Goal: Information Seeking & Learning: Learn about a topic

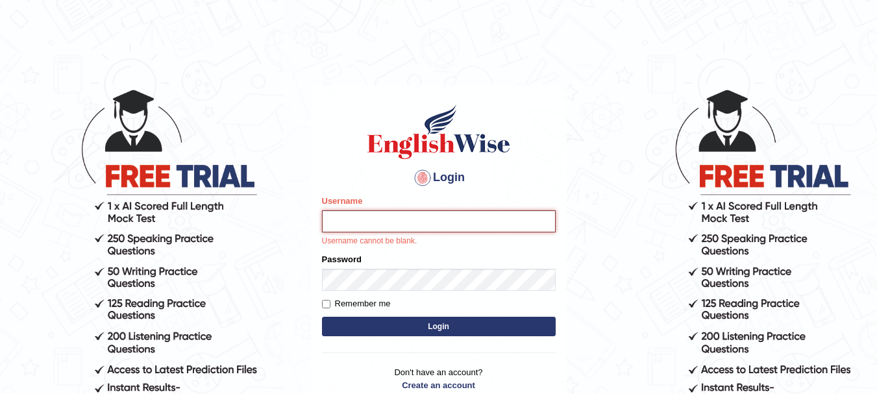
type input "Sangitam"
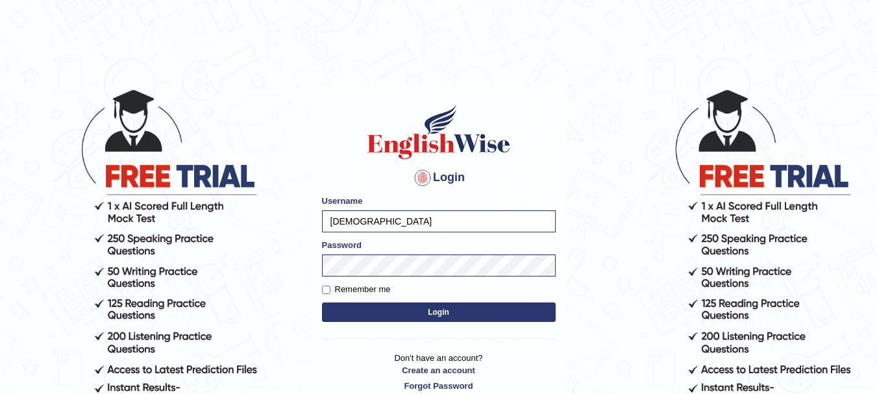
click at [449, 314] on button "Login" at bounding box center [439, 311] width 234 height 19
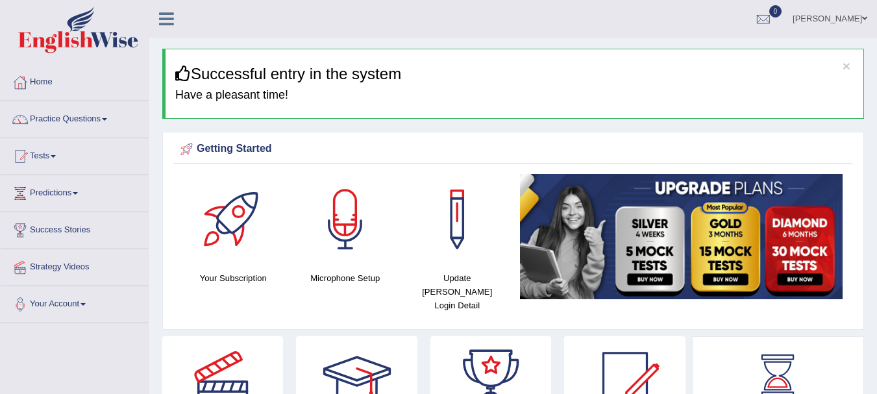
scroll to position [26, 0]
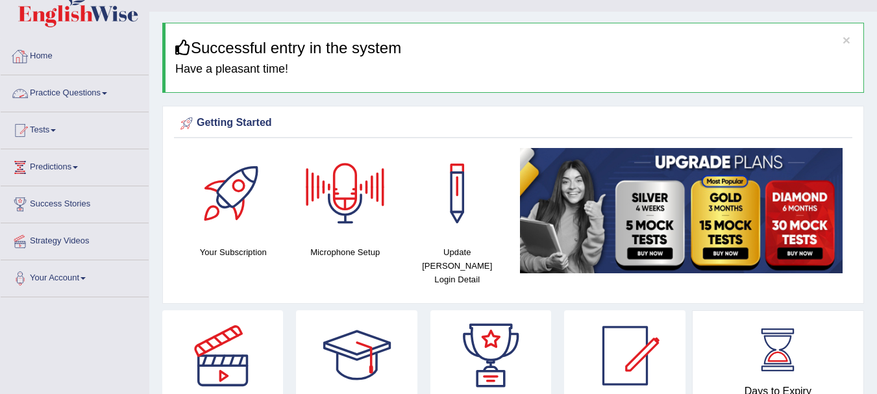
click at [39, 58] on link "Home" at bounding box center [75, 54] width 148 height 32
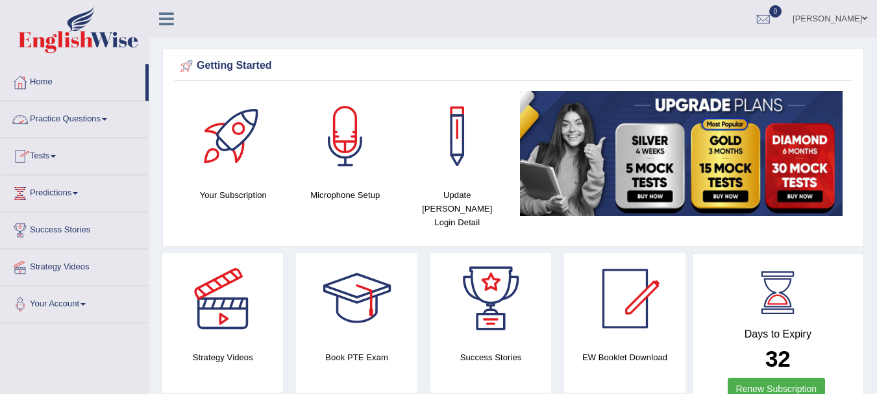
click at [82, 118] on link "Practice Questions" at bounding box center [75, 117] width 148 height 32
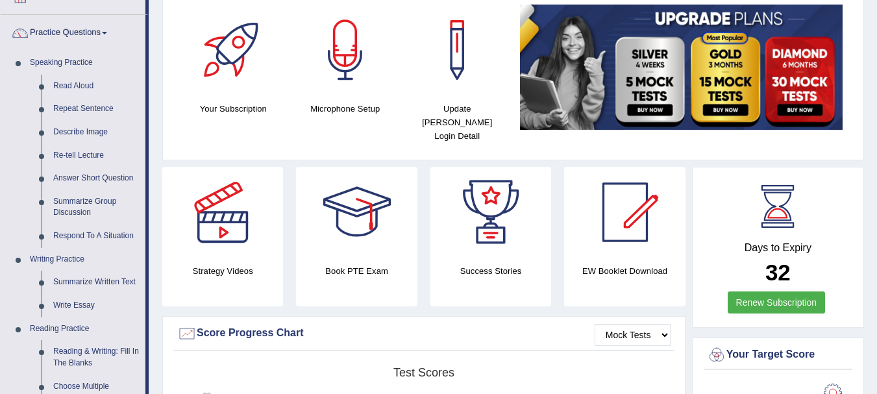
scroll to position [138, 0]
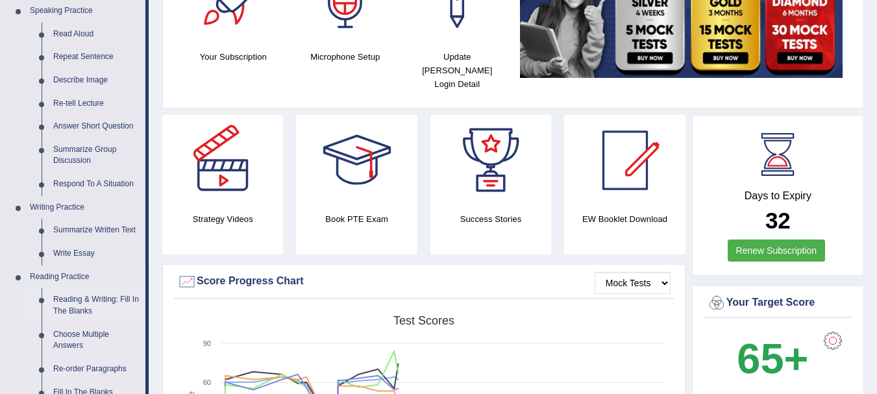
click at [79, 297] on link "Reading & Writing: Fill In The Blanks" at bounding box center [96, 305] width 98 height 34
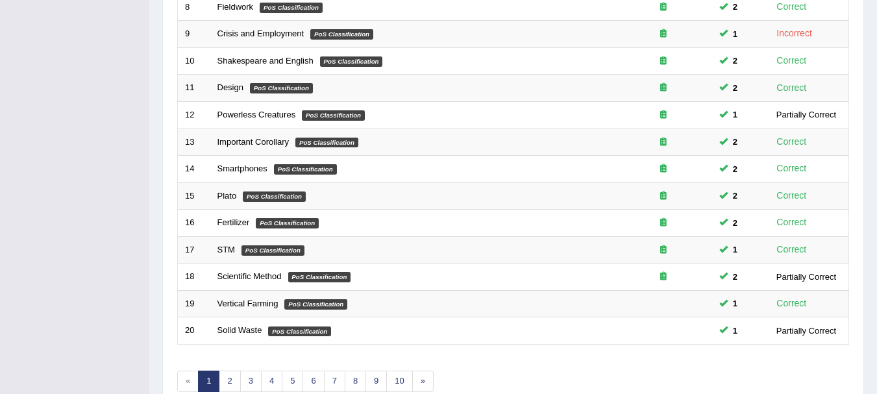
scroll to position [465, 0]
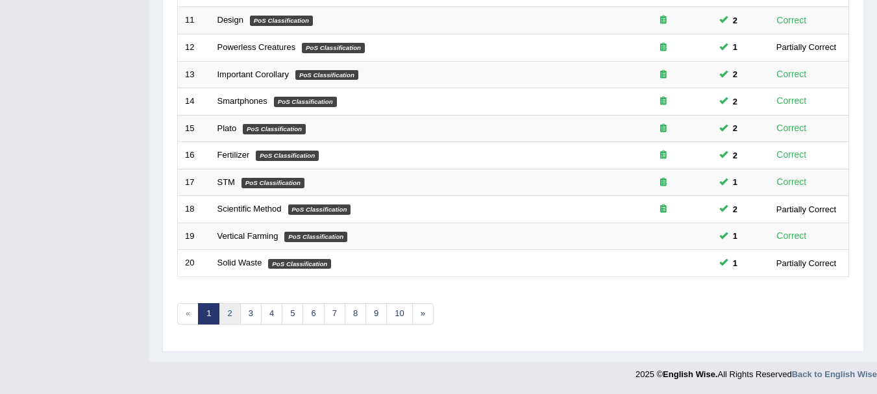
click at [227, 312] on link "2" at bounding box center [229, 313] width 21 height 21
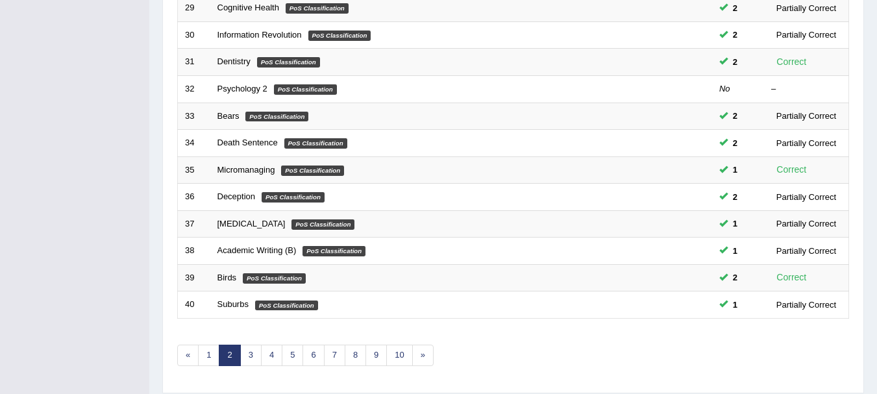
scroll to position [465, 0]
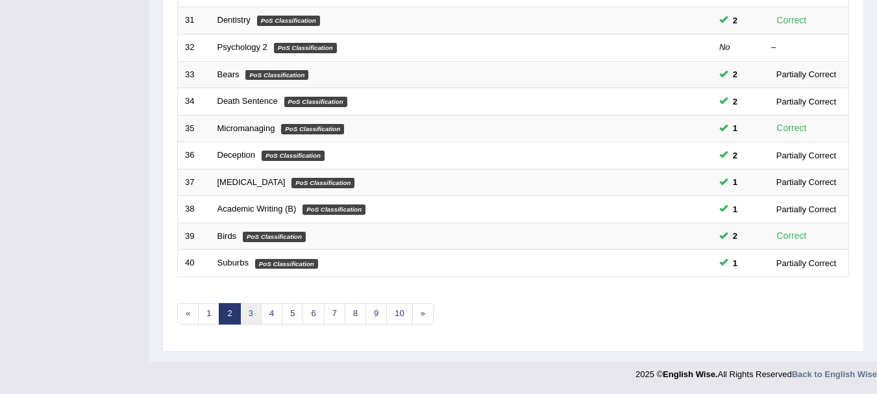
click at [250, 320] on link "3" at bounding box center [250, 313] width 21 height 21
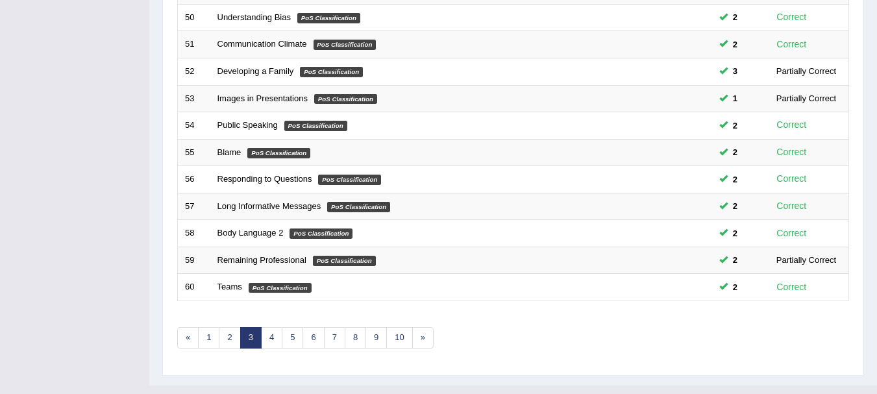
scroll to position [465, 0]
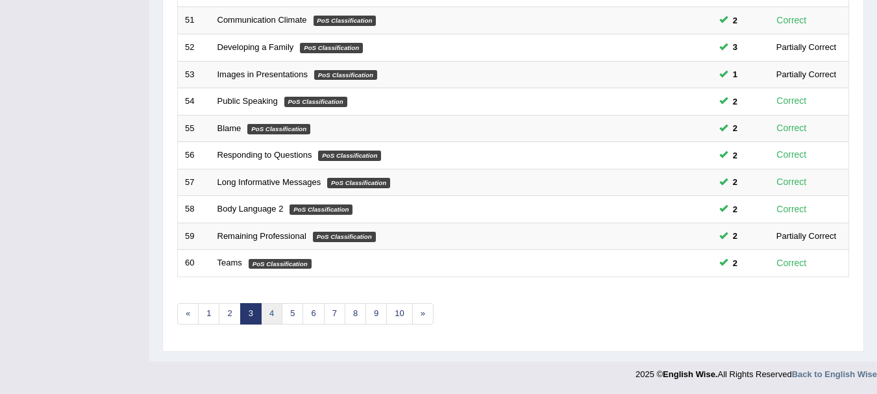
click at [276, 320] on link "4" at bounding box center [271, 313] width 21 height 21
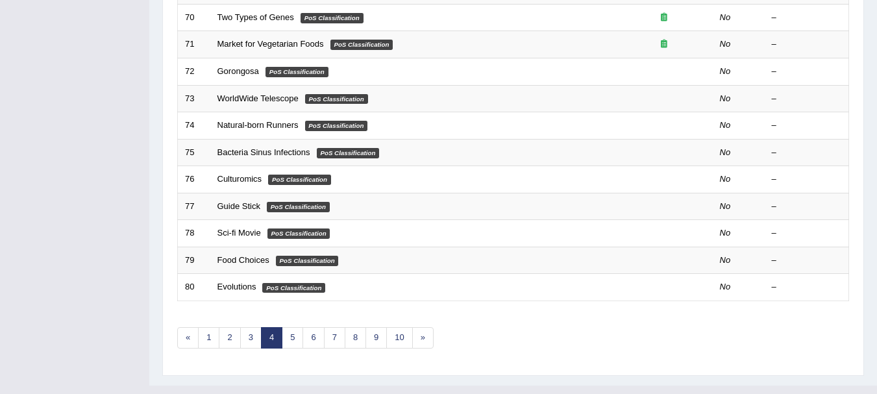
scroll to position [465, 0]
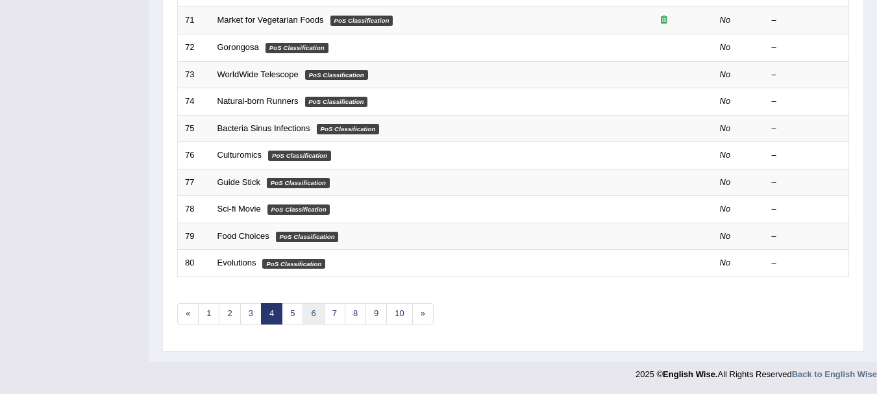
click at [310, 315] on link "6" at bounding box center [312, 313] width 21 height 21
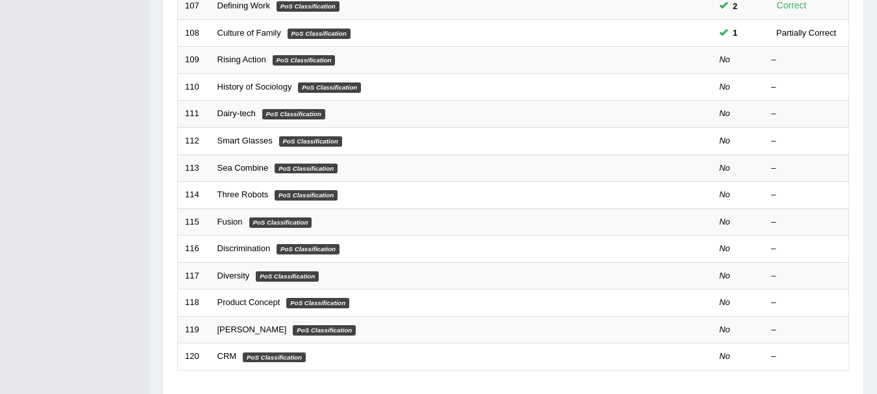
scroll to position [415, 0]
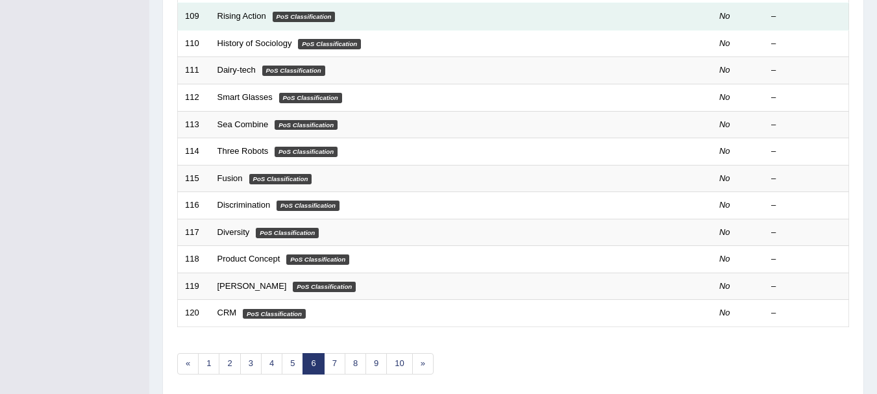
click at [265, 21] on td "Rising Action PoS Classification" at bounding box center [412, 16] width 404 height 27
click at [278, 21] on em "PoS Classification" at bounding box center [304, 17] width 63 height 10
click at [239, 14] on link "Rising Action" at bounding box center [241, 16] width 49 height 10
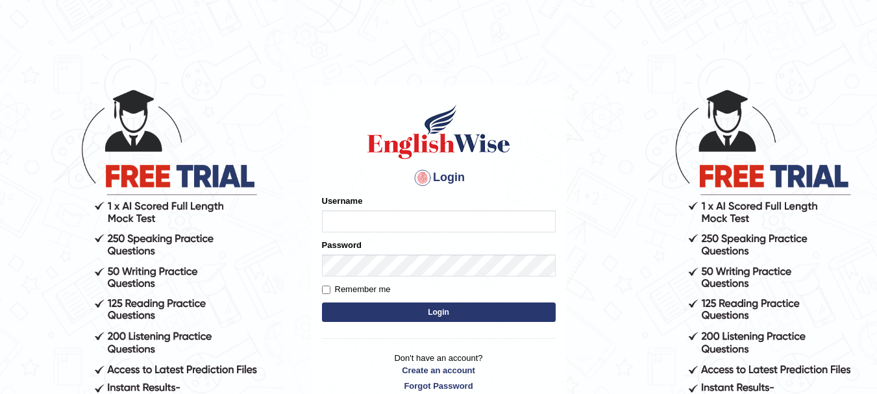
click at [343, 223] on input "Username" at bounding box center [439, 221] width 234 height 22
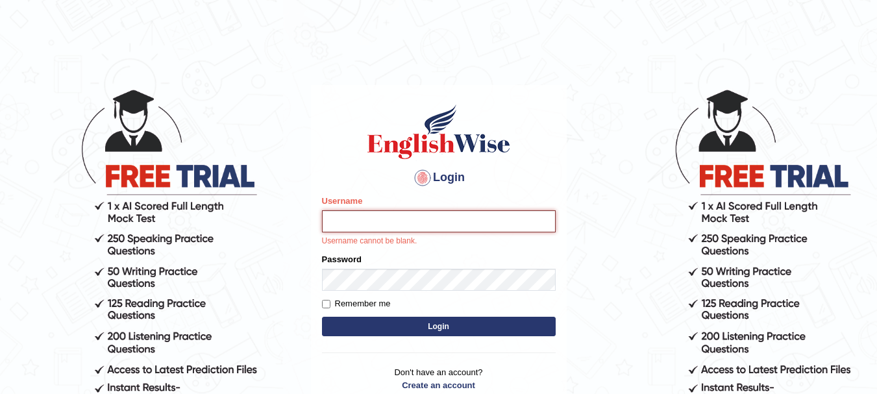
type input "[DEMOGRAPHIC_DATA]"
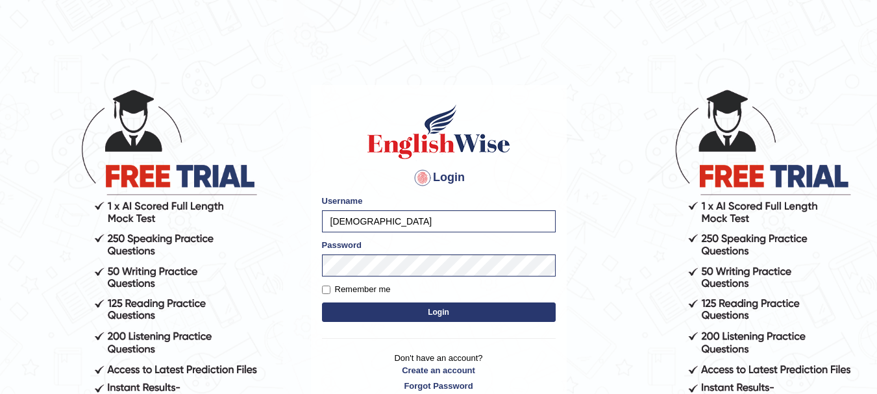
click at [430, 313] on button "Login" at bounding box center [439, 311] width 234 height 19
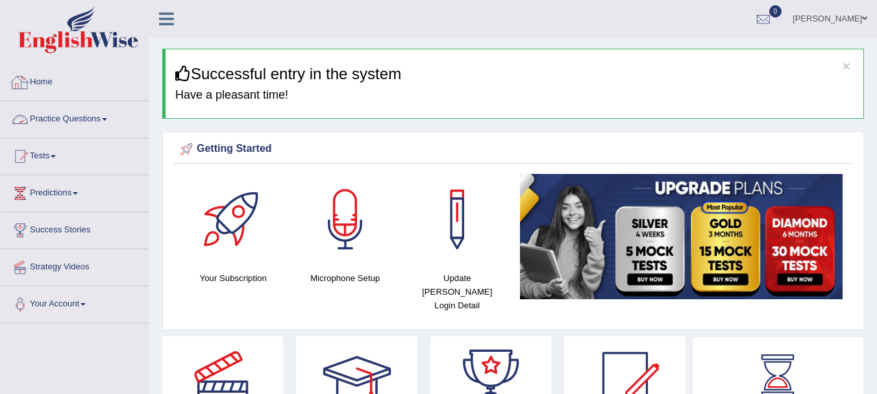
click at [34, 86] on link "Home" at bounding box center [75, 80] width 148 height 32
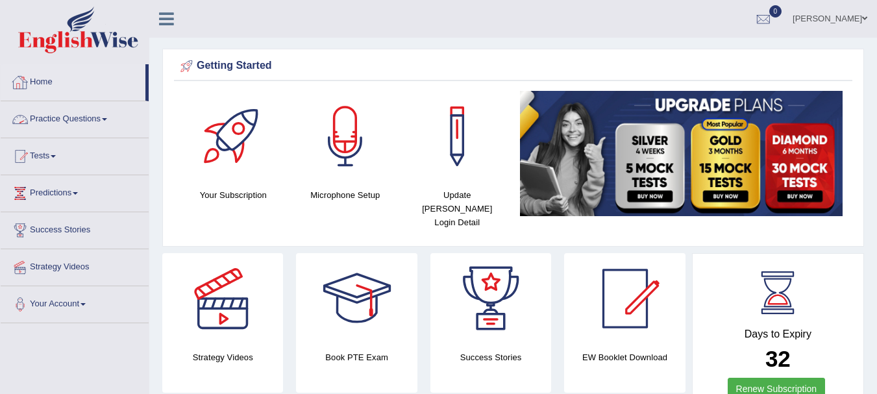
click at [44, 117] on link "Practice Questions" at bounding box center [75, 117] width 148 height 32
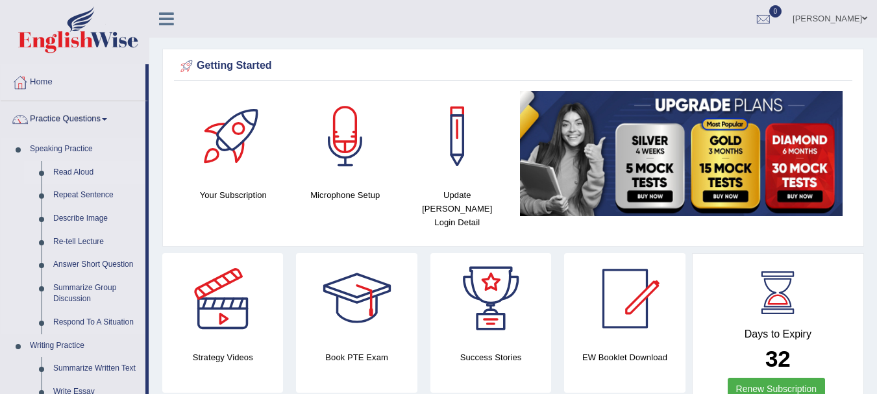
click at [57, 171] on link "Read Aloud" at bounding box center [96, 172] width 98 height 23
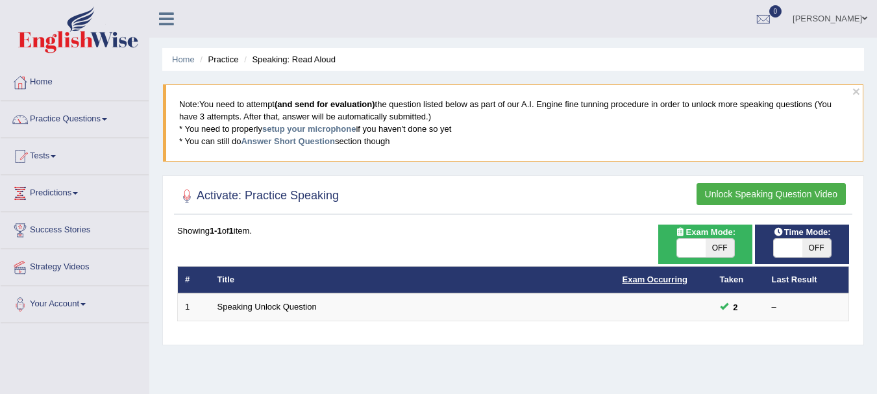
click at [683, 280] on link "Exam Occurring" at bounding box center [654, 280] width 65 height 10
click at [733, 194] on button "Unlock Speaking Question Video" at bounding box center [770, 194] width 149 height 22
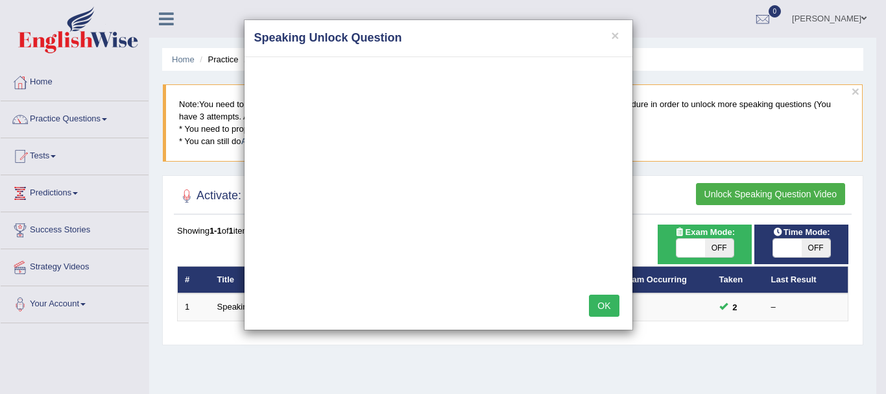
click at [609, 304] on button "OK" at bounding box center [604, 306] width 30 height 22
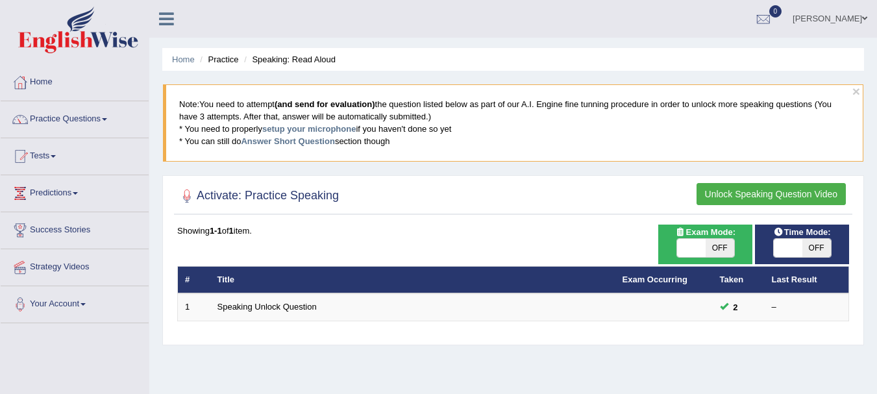
click at [704, 191] on button "Unlock Speaking Question Video" at bounding box center [770, 194] width 149 height 22
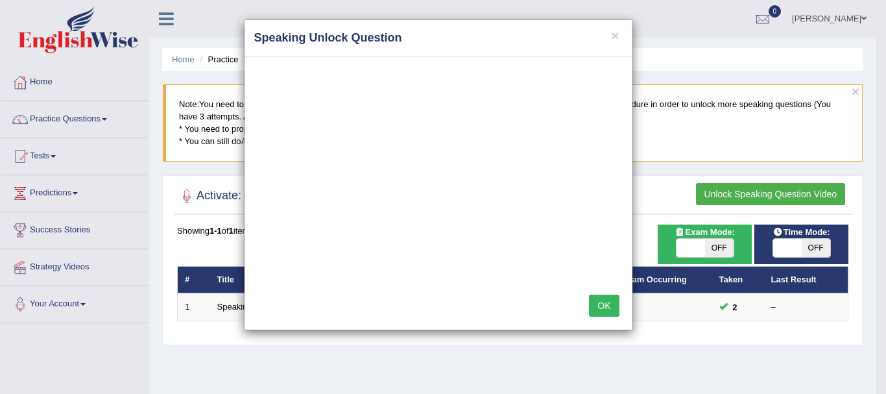
click at [616, 45] on h4 "Speaking Unlock Question" at bounding box center [438, 38] width 369 height 17
click at [617, 36] on button "×" at bounding box center [615, 36] width 8 height 14
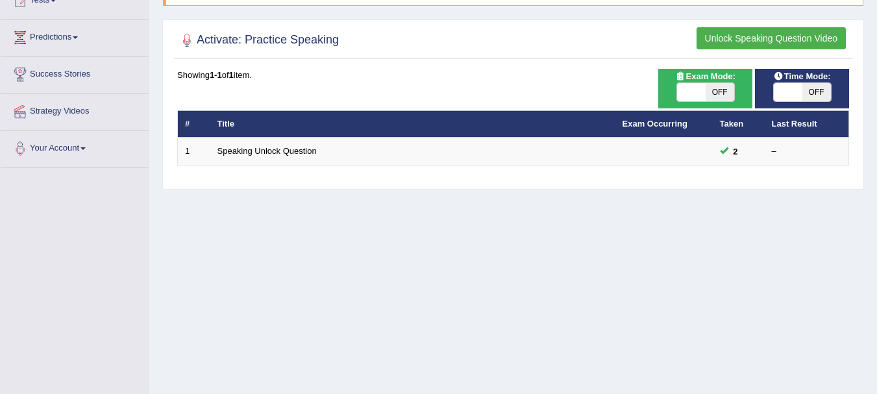
scroll to position [112, 0]
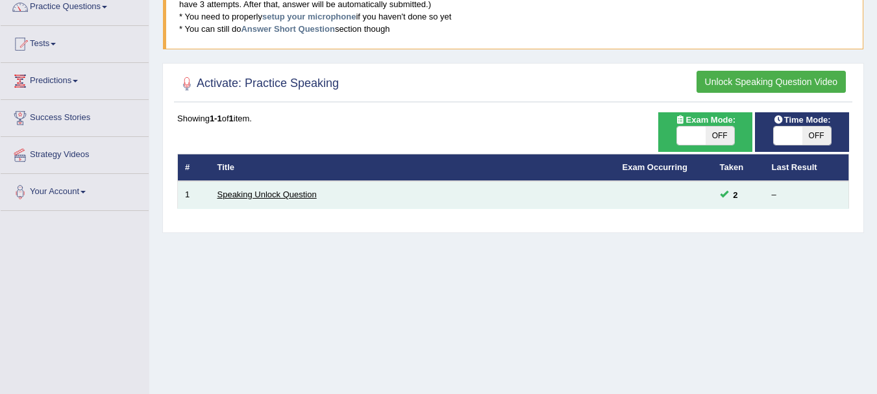
click at [292, 196] on link "Speaking Unlock Question" at bounding box center [266, 194] width 99 height 10
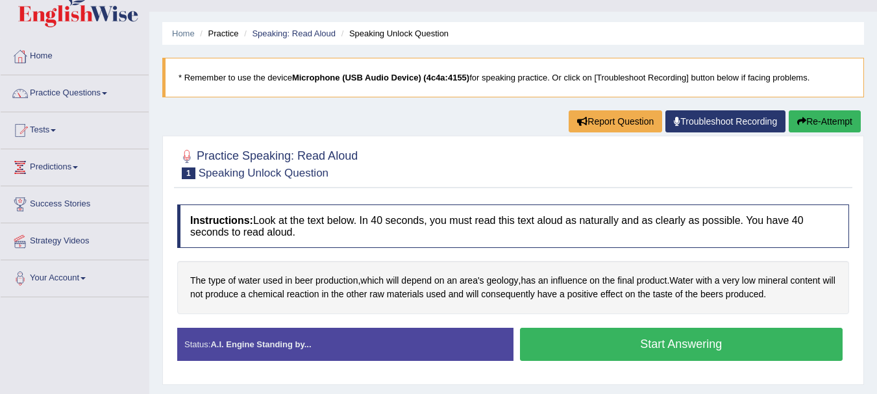
scroll to position [95, 0]
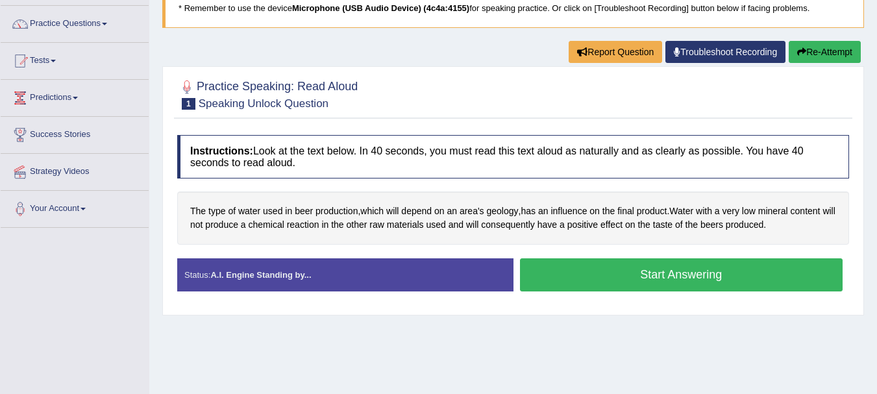
click at [561, 275] on button "Start Answering" at bounding box center [681, 274] width 323 height 33
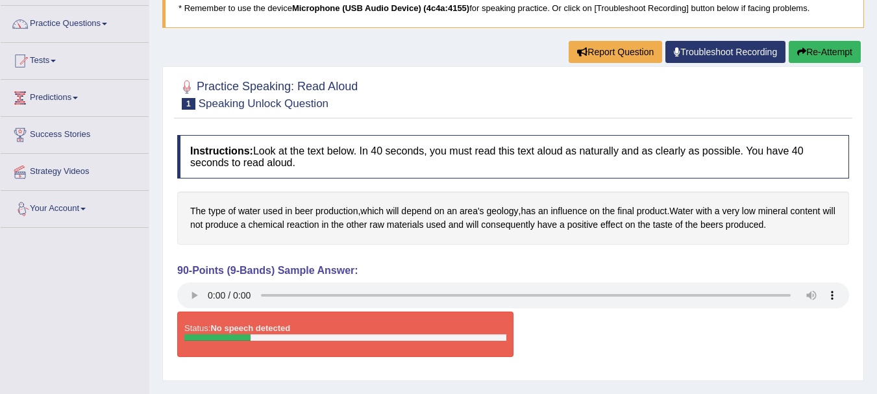
click at [845, 60] on button "Re-Attempt" at bounding box center [824, 52] width 72 height 22
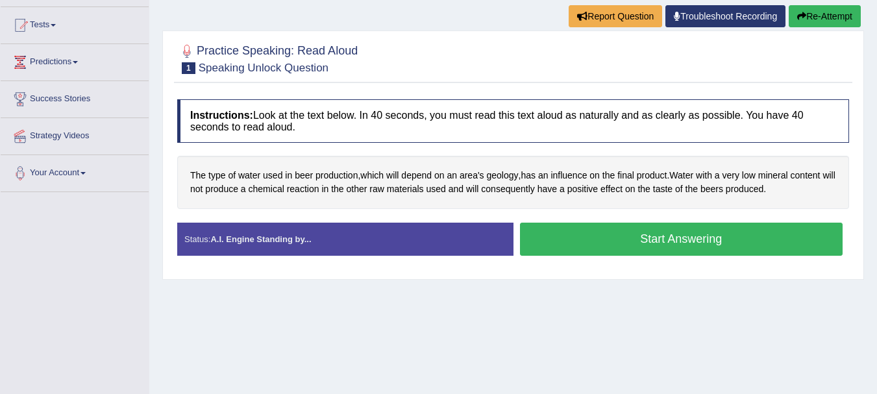
scroll to position [157, 0]
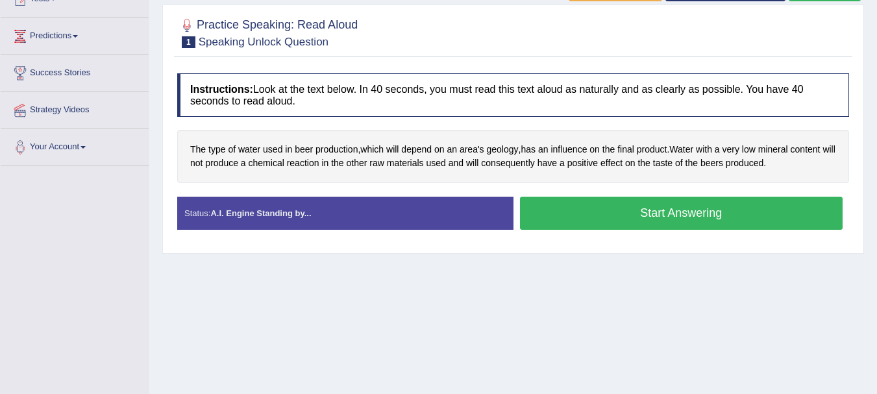
click at [690, 217] on button "Start Answering" at bounding box center [681, 213] width 323 height 33
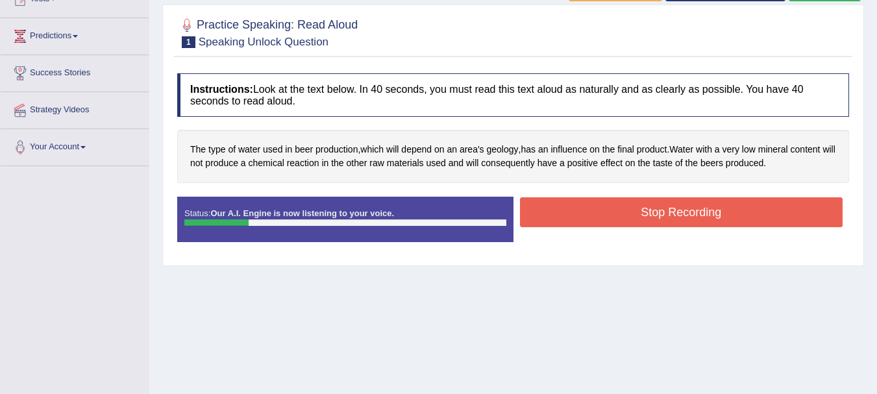
click at [673, 210] on div "Status: Our A.I. Engine is now listening to your voice. Start Answering Stop Re…" at bounding box center [513, 226] width 672 height 58
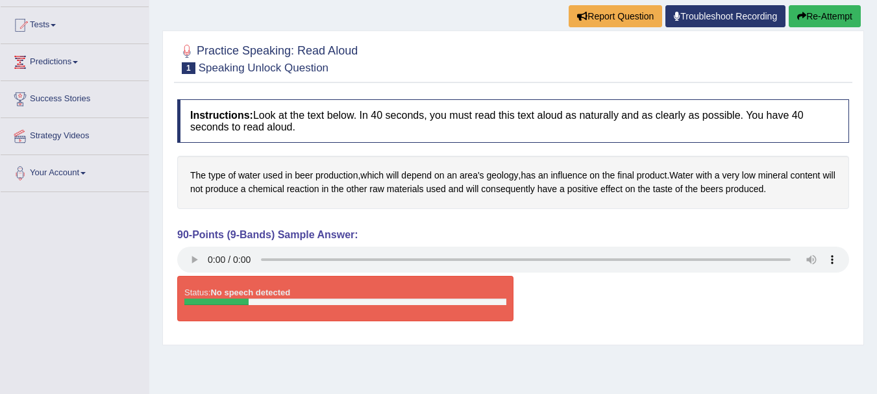
scroll to position [123, 0]
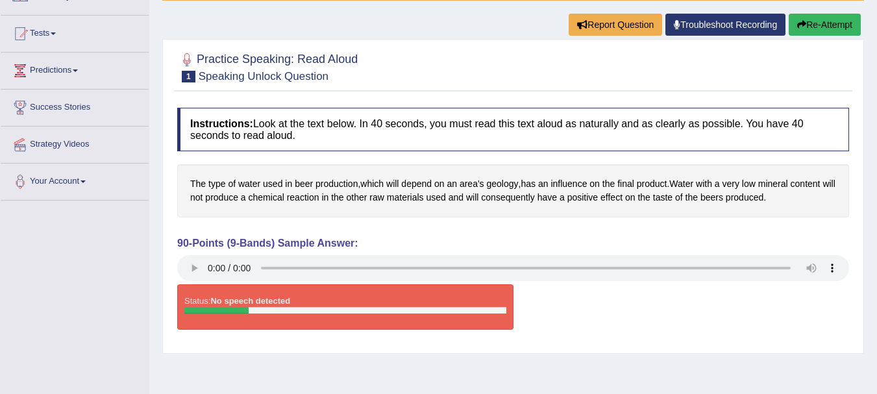
click at [853, 23] on button "Re-Attempt" at bounding box center [824, 25] width 72 height 22
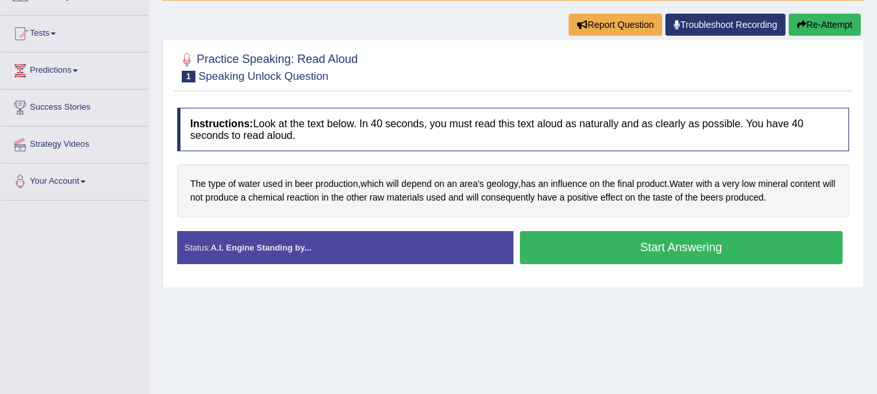
scroll to position [88, 0]
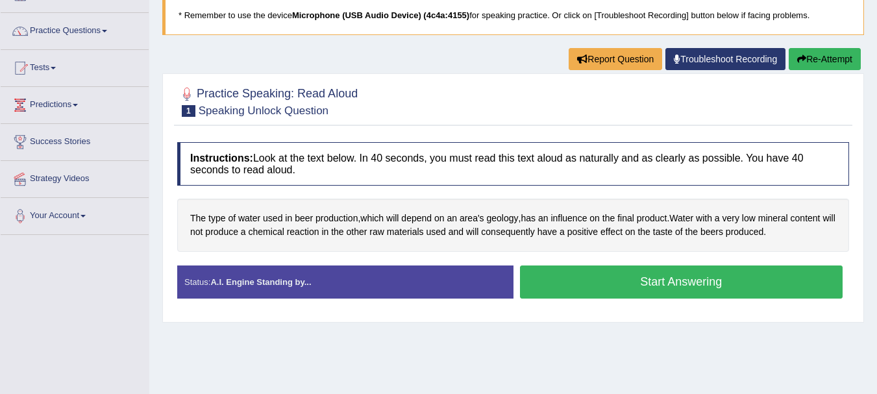
click at [681, 62] on link "Troubleshoot Recording" at bounding box center [725, 59] width 120 height 22
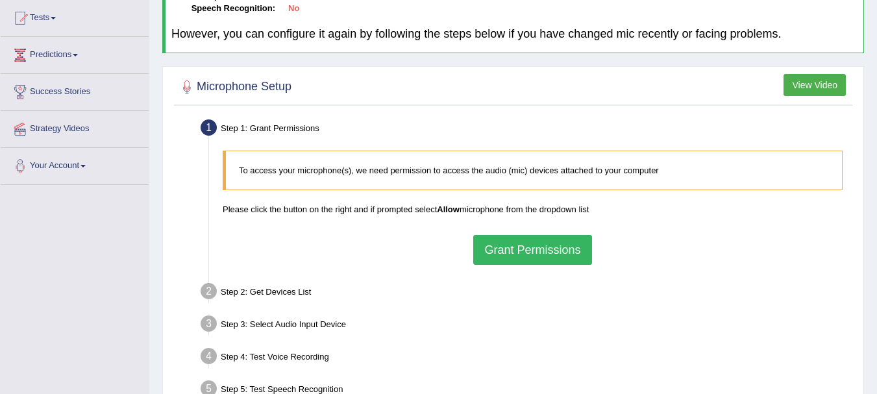
scroll to position [164, 0]
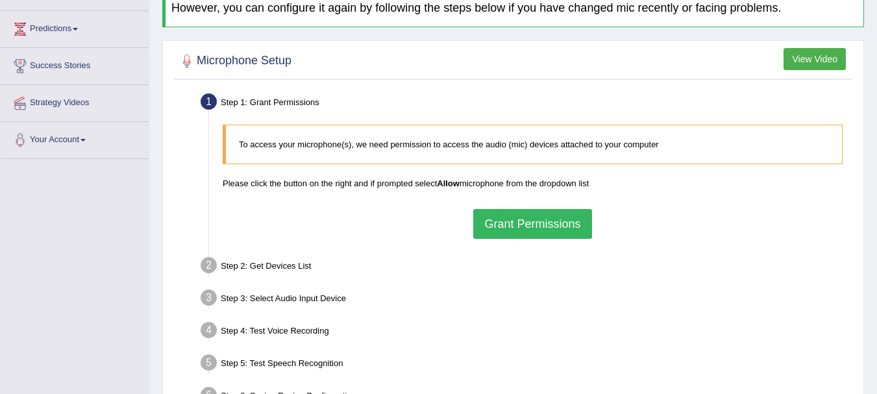
click at [549, 221] on button "Grant Permissions" at bounding box center [532, 224] width 118 height 30
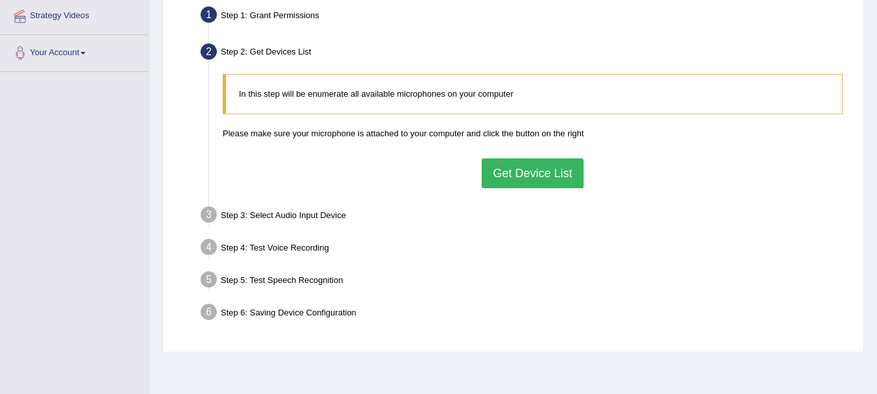
scroll to position [287, 0]
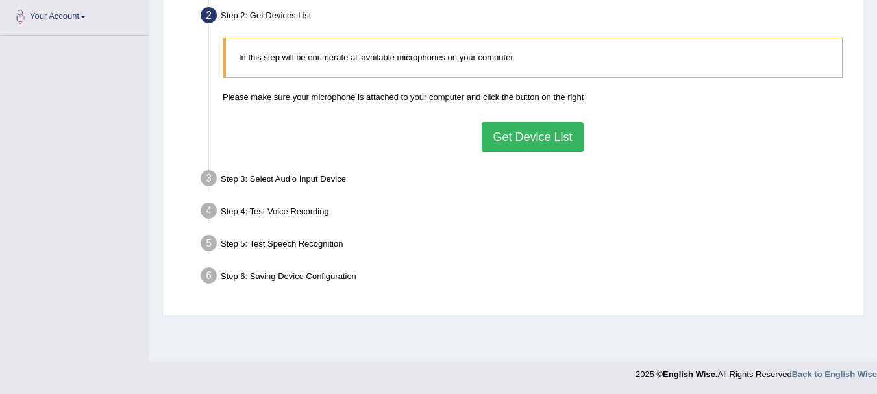
click at [541, 134] on button "Get Device List" at bounding box center [532, 137] width 101 height 30
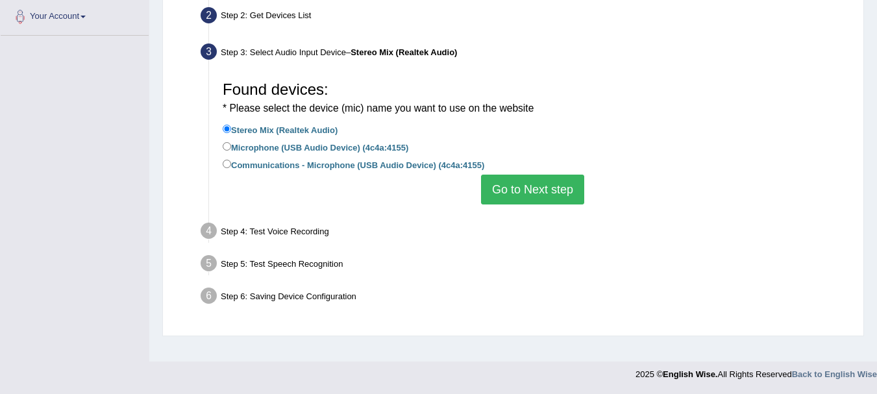
click at [535, 194] on button "Go to Next step" at bounding box center [532, 190] width 103 height 30
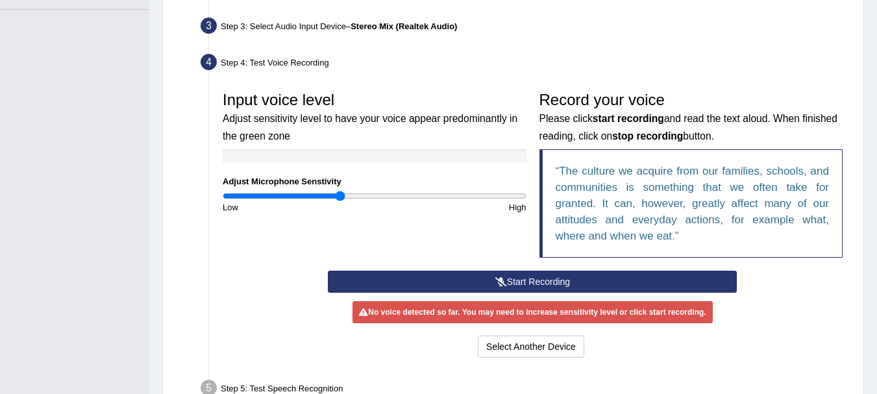
scroll to position [339, 0]
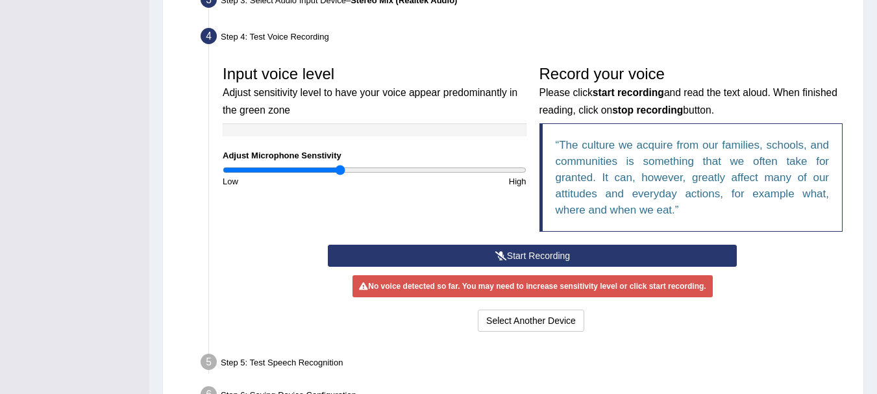
click at [517, 258] on button "Start Recording" at bounding box center [532, 256] width 409 height 22
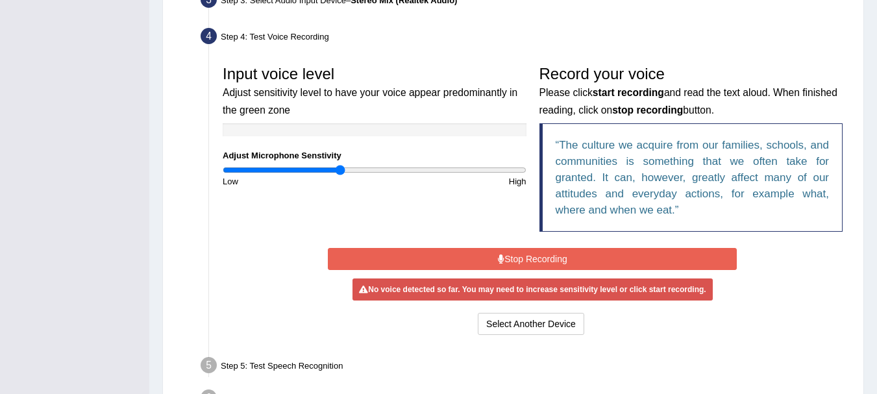
click at [365, 289] on icon at bounding box center [363, 290] width 9 height 8
click at [345, 167] on input "range" at bounding box center [375, 170] width 304 height 10
click at [526, 261] on button "Stop Recording" at bounding box center [532, 259] width 409 height 22
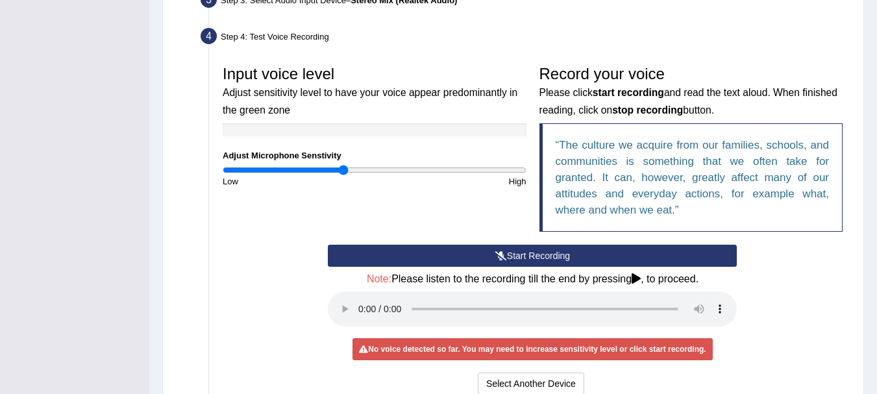
click at [526, 261] on button "Start Recording" at bounding box center [532, 256] width 409 height 22
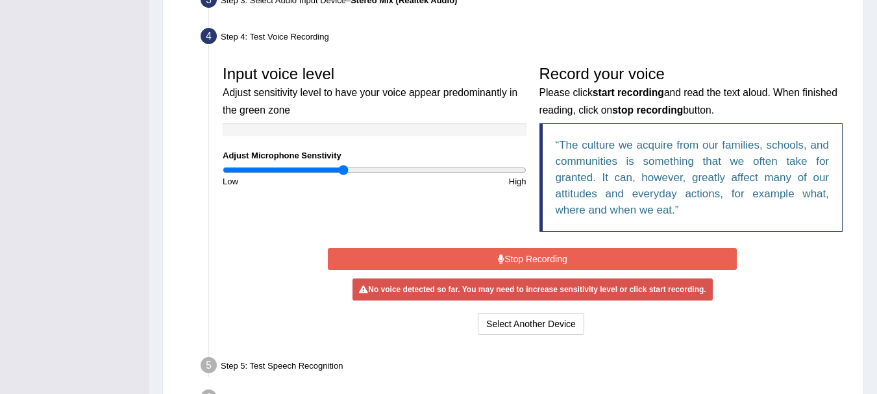
click at [510, 262] on button "Stop Recording" at bounding box center [532, 259] width 409 height 22
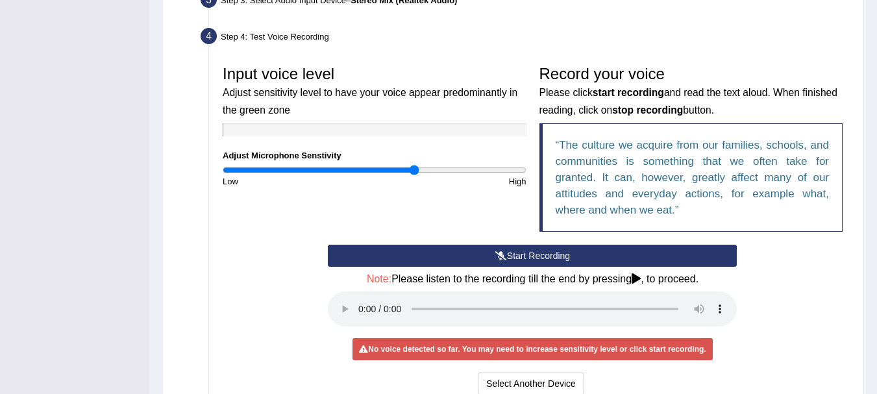
type input "1.28"
click at [415, 168] on input "range" at bounding box center [375, 170] width 304 height 10
click at [640, 276] on icon at bounding box center [635, 278] width 9 height 10
click at [499, 255] on icon at bounding box center [501, 255] width 12 height 9
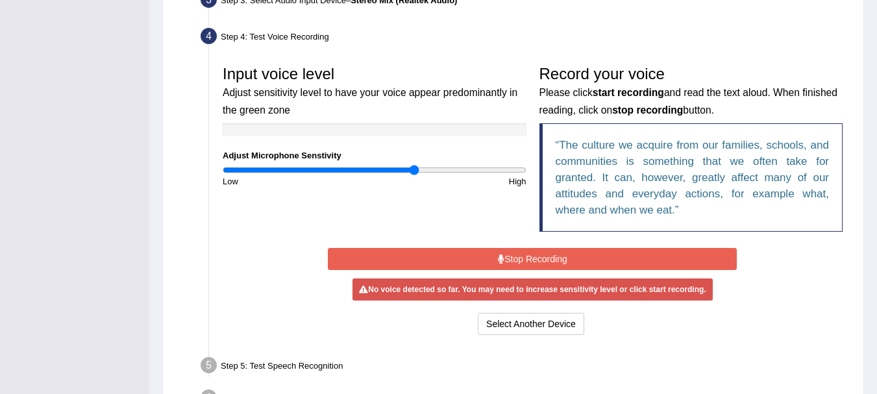
click at [526, 254] on button "Stop Recording" at bounding box center [532, 259] width 409 height 22
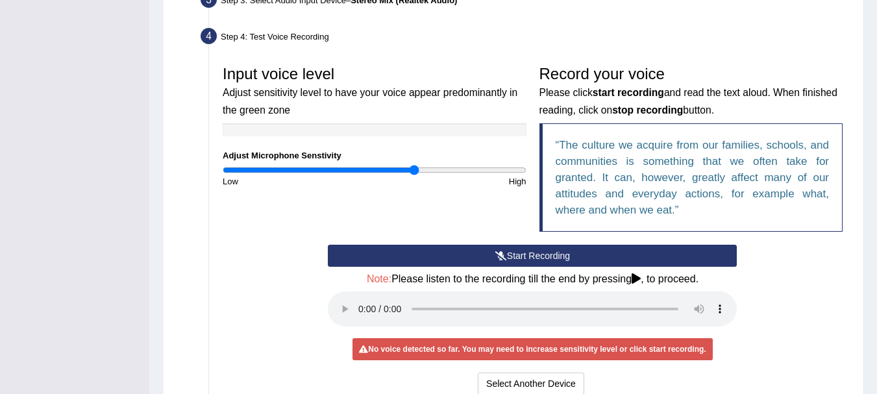
click at [750, 250] on div "Start Recording Stop Recording Note: Please listen to the recording till the en…" at bounding box center [532, 321] width 633 height 153
click at [636, 280] on icon at bounding box center [635, 278] width 9 height 10
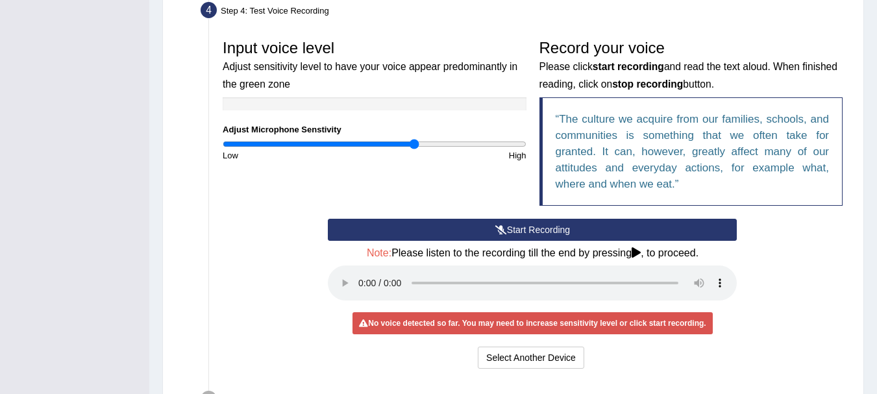
scroll to position [391, 0]
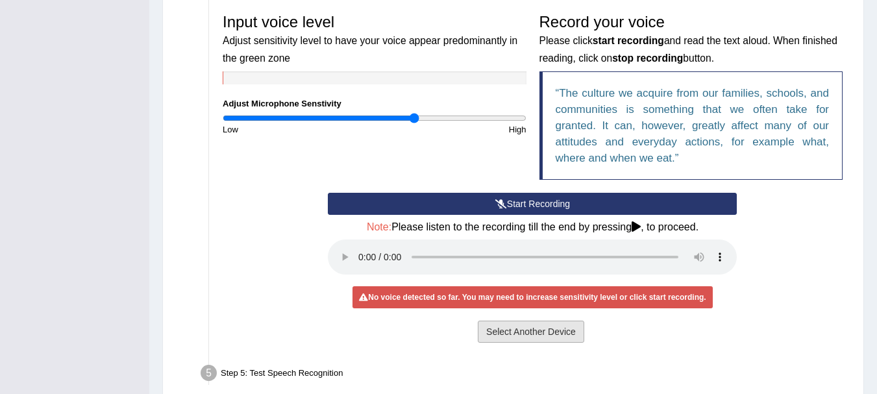
click at [535, 328] on button "Select Another Device" at bounding box center [531, 332] width 106 height 22
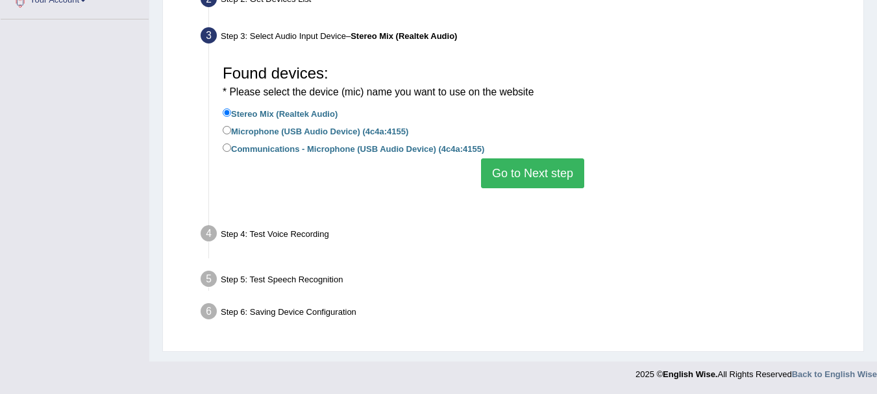
scroll to position [287, 0]
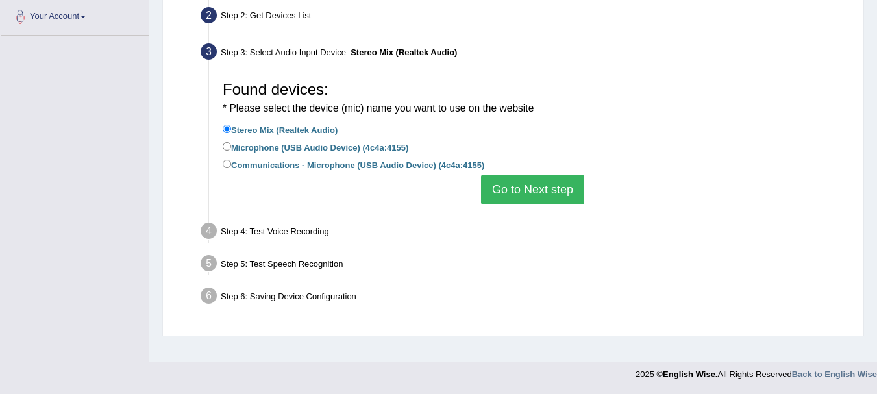
click at [304, 148] on label "Microphone (USB Audio Device) (4c4a:4155)" at bounding box center [316, 147] width 186 height 14
click at [231, 148] on input "Microphone (USB Audio Device) (4c4a:4155)" at bounding box center [227, 146] width 8 height 8
radio input "true"
click at [552, 189] on button "Go to Next step" at bounding box center [532, 190] width 103 height 30
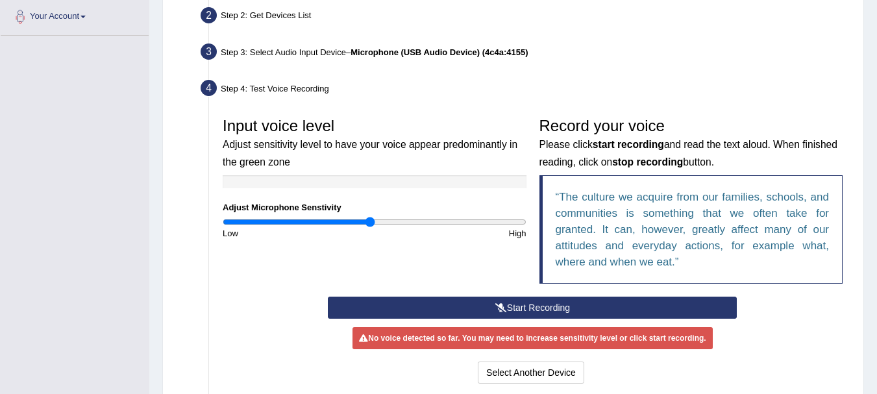
click at [369, 220] on input "range" at bounding box center [375, 222] width 304 height 10
click at [541, 309] on button "Start Recording" at bounding box center [532, 308] width 409 height 22
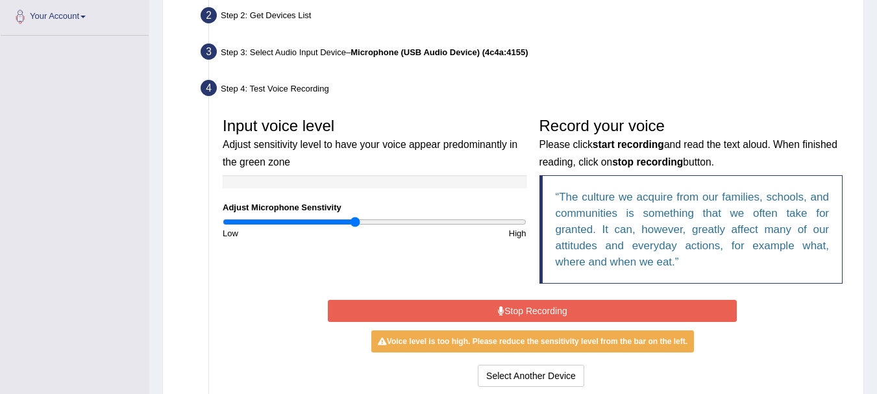
click at [355, 223] on input "range" at bounding box center [375, 222] width 304 height 10
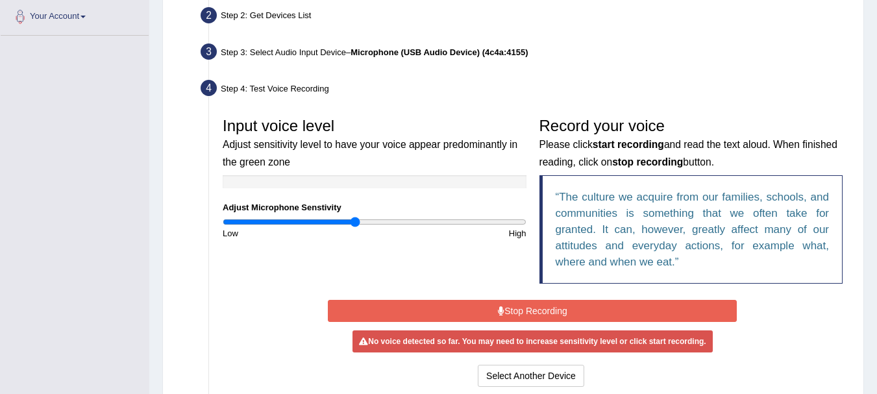
click at [506, 309] on button "Stop Recording" at bounding box center [532, 311] width 409 height 22
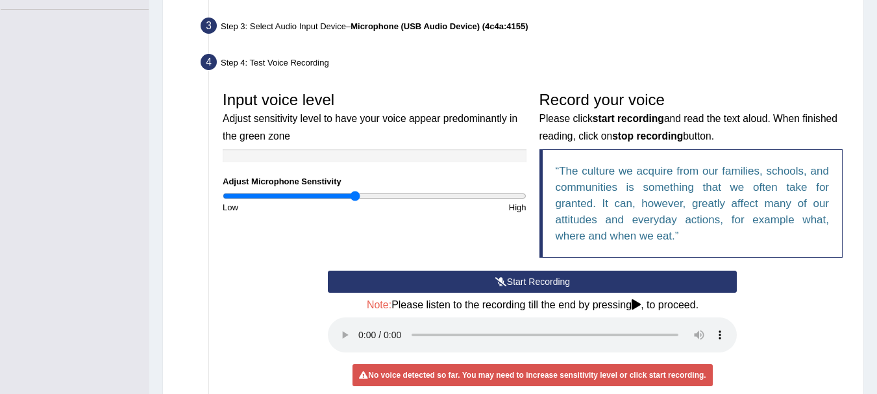
scroll to position [348, 0]
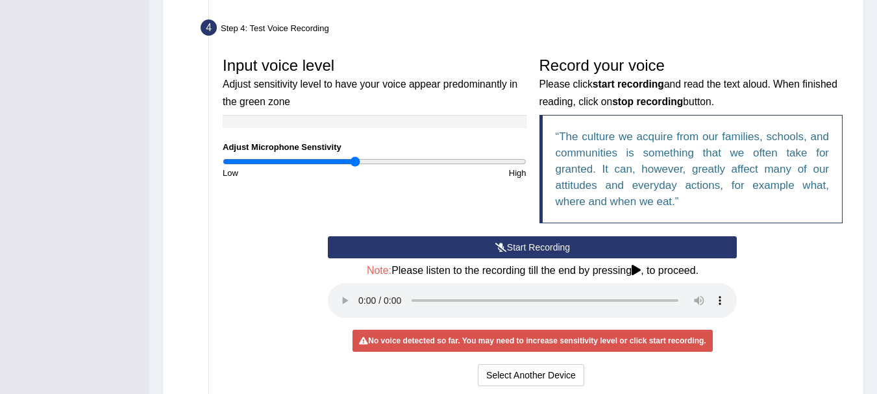
click at [324, 278] on div "Start Recording Stop Recording Note: Please listen to the recording till the en…" at bounding box center [532, 312] width 422 height 153
click at [495, 252] on icon at bounding box center [501, 247] width 12 height 9
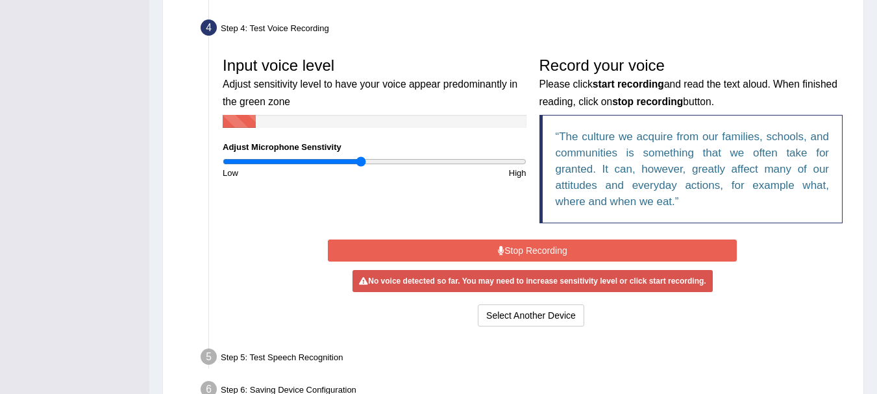
click at [361, 160] on input "range" at bounding box center [375, 161] width 304 height 10
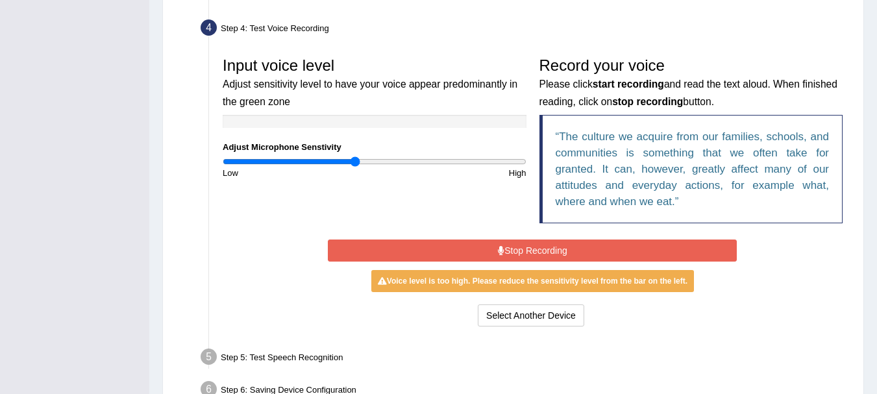
type input "0.88"
click at [355, 163] on input "range" at bounding box center [375, 161] width 304 height 10
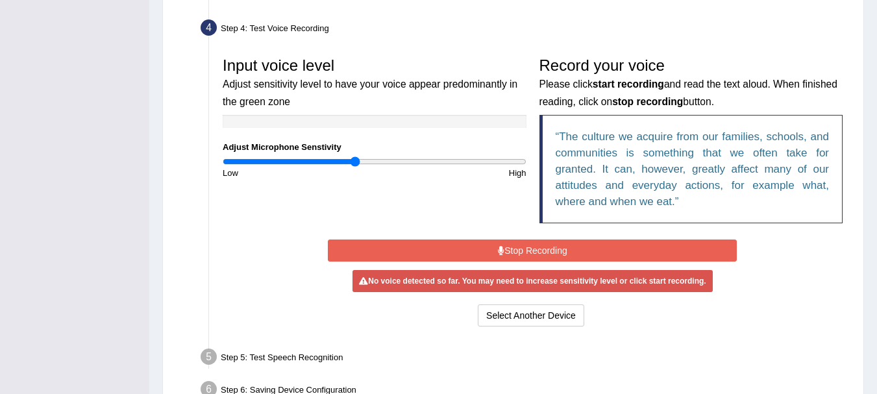
click at [542, 250] on button "Stop Recording" at bounding box center [532, 250] width 409 height 22
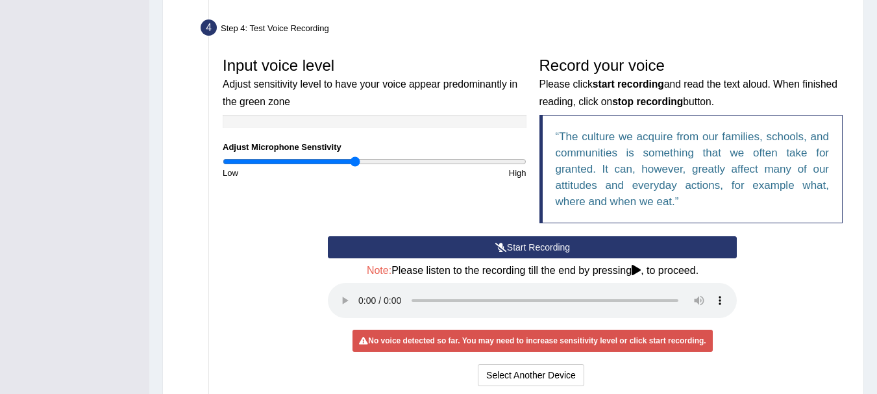
click at [542, 250] on button "Start Recording" at bounding box center [532, 247] width 409 height 22
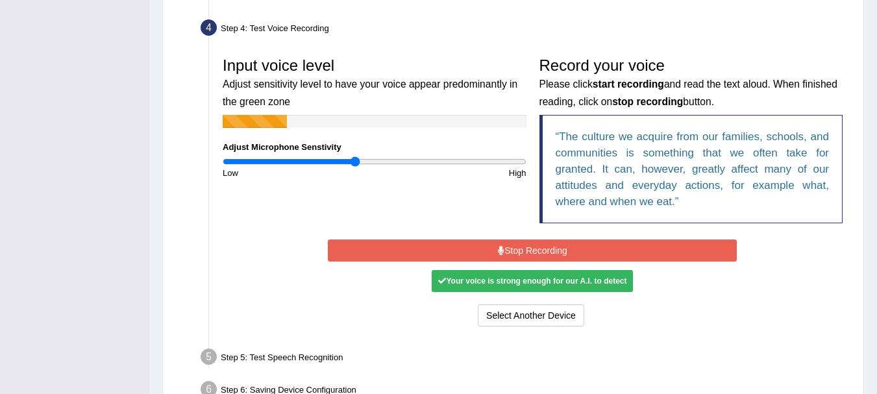
click at [530, 255] on button "Stop Recording" at bounding box center [532, 250] width 409 height 22
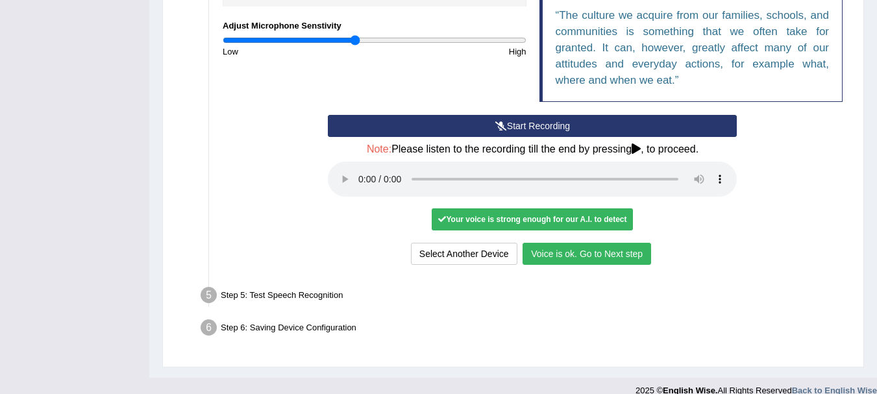
scroll to position [485, 0]
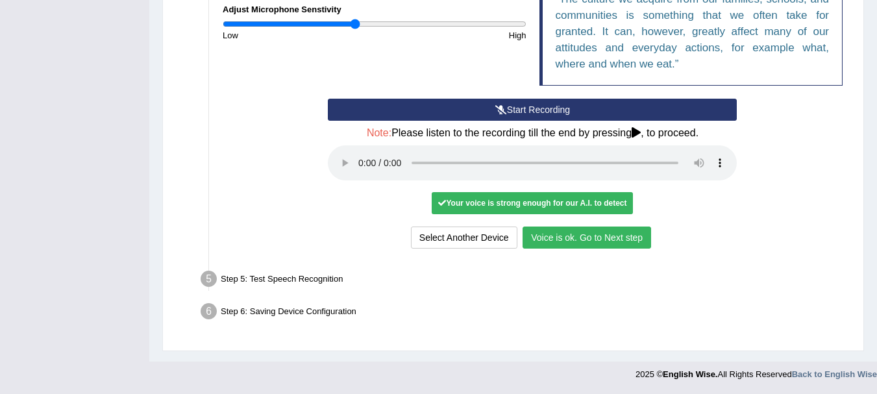
click at [598, 241] on button "Voice is ok. Go to Next step" at bounding box center [586, 237] width 128 height 22
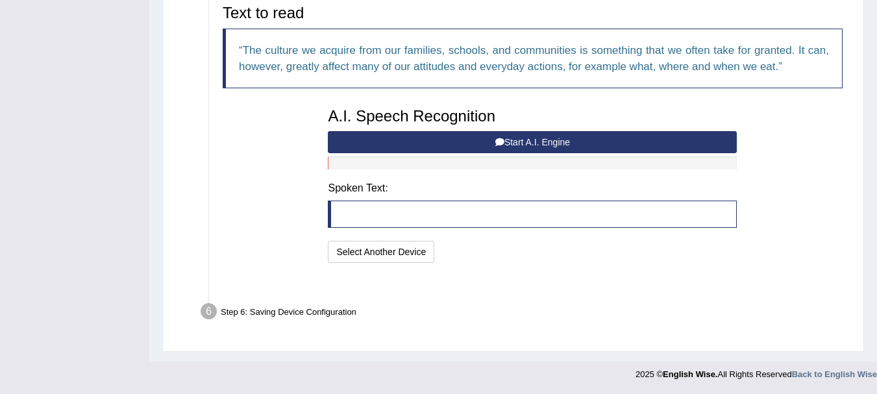
scroll to position [418, 0]
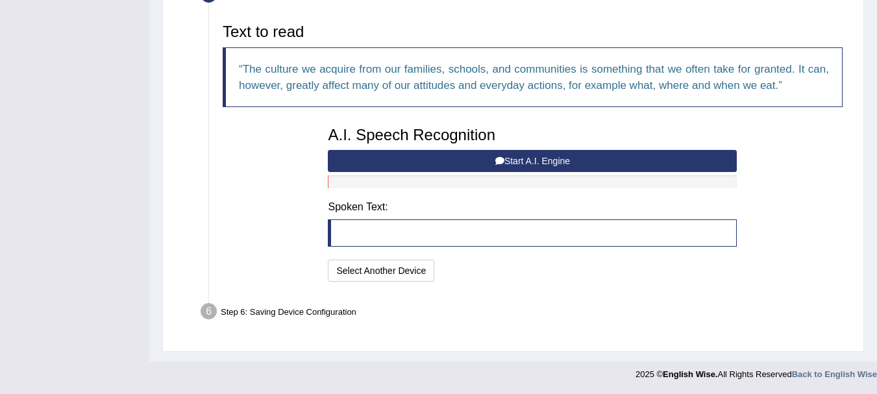
click at [510, 160] on button "Start A.I. Engine" at bounding box center [532, 161] width 409 height 22
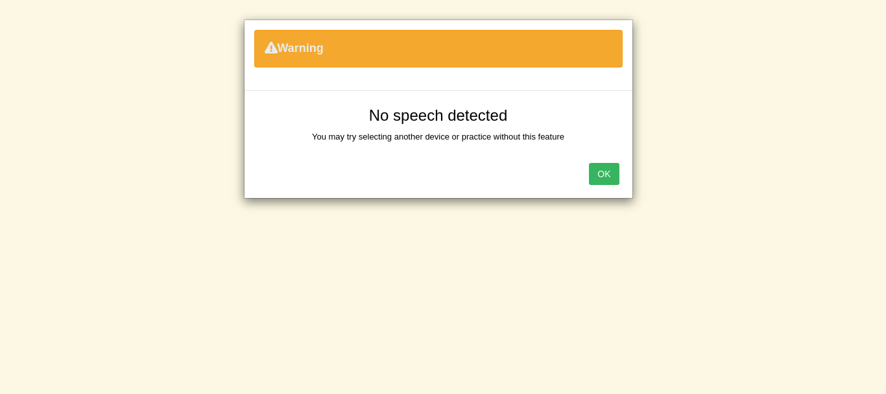
click at [617, 172] on button "OK" at bounding box center [604, 174] width 30 height 22
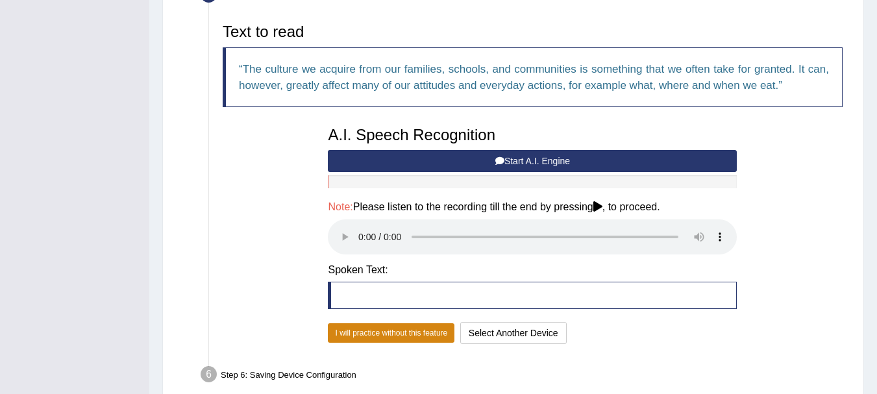
click at [400, 334] on button "I will practice without this feature" at bounding box center [391, 332] width 127 height 19
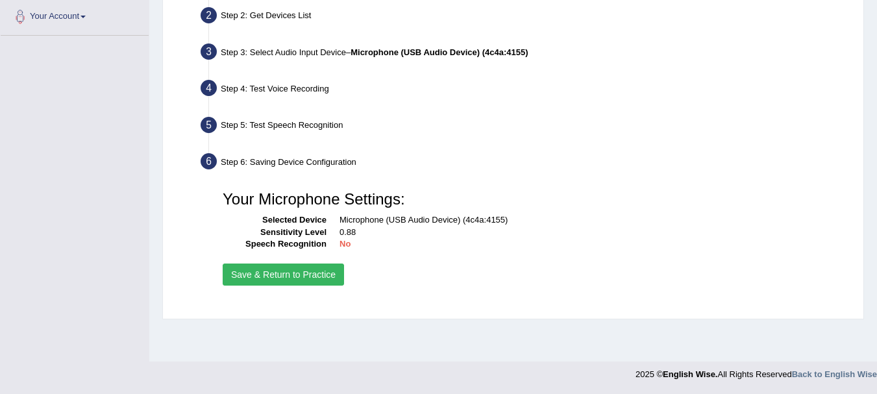
scroll to position [287, 0]
click at [212, 160] on li "Step 6: Saving Device Configuration Your Microphone Settings: Selected Device M…" at bounding box center [526, 222] width 646 height 146
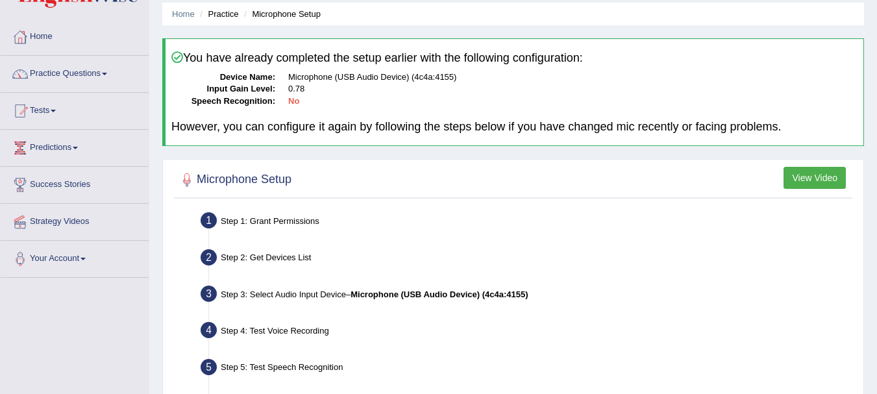
scroll to position [0, 0]
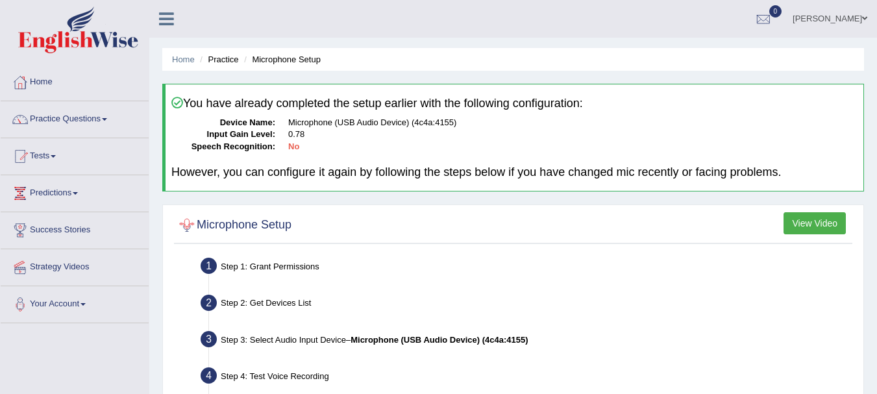
click at [188, 223] on div at bounding box center [186, 224] width 19 height 19
click at [188, 222] on div at bounding box center [186, 224] width 19 height 19
click at [189, 222] on div at bounding box center [186, 224] width 19 height 19
click at [184, 222] on div at bounding box center [186, 224] width 19 height 19
click at [188, 222] on div at bounding box center [186, 224] width 19 height 19
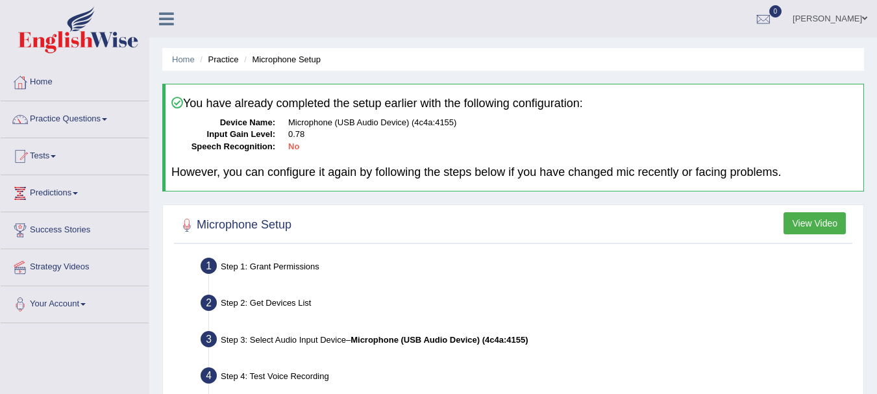
click at [819, 224] on button "View Video" at bounding box center [814, 223] width 62 height 22
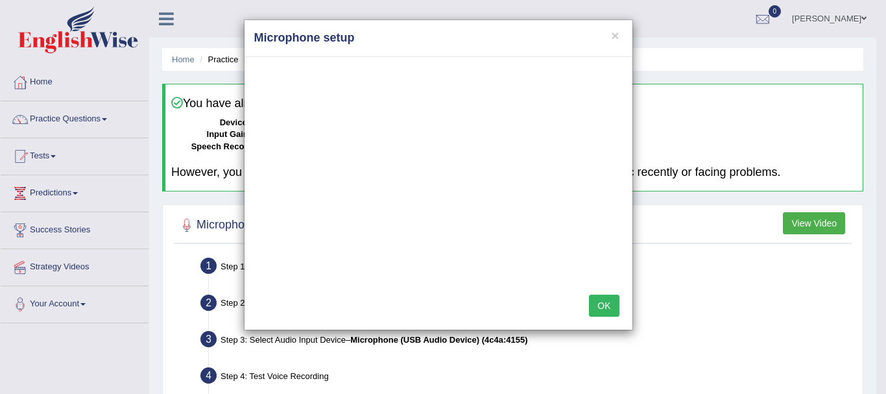
click at [617, 296] on button "OK" at bounding box center [604, 306] width 30 height 22
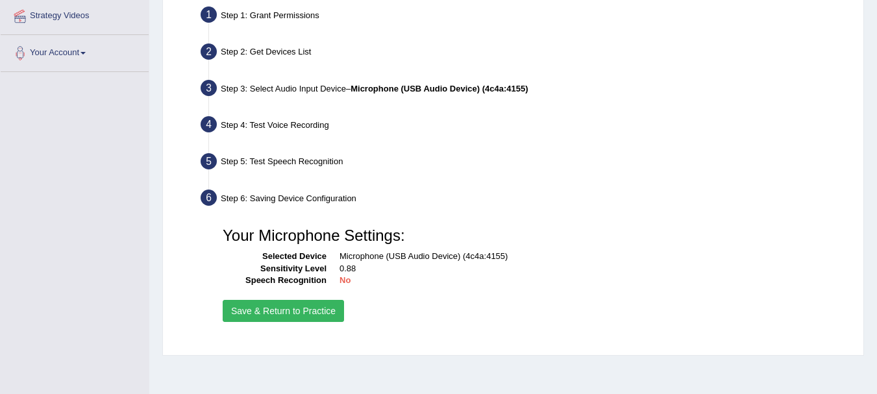
scroll to position [287, 0]
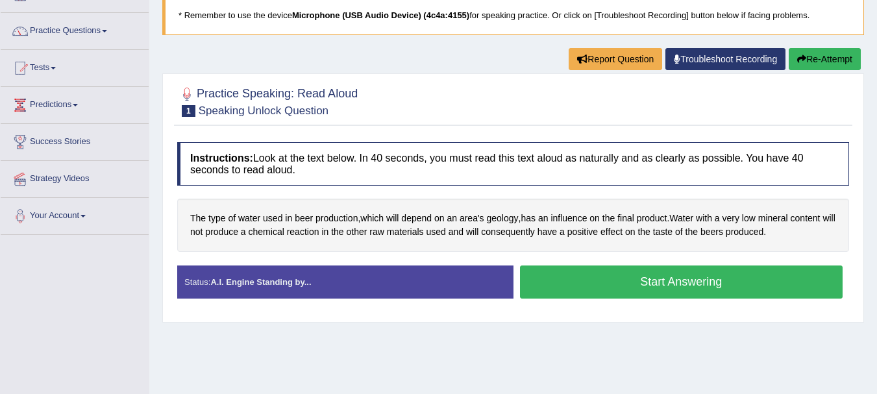
click at [696, 53] on link "Troubleshoot Recording" at bounding box center [725, 59] width 120 height 22
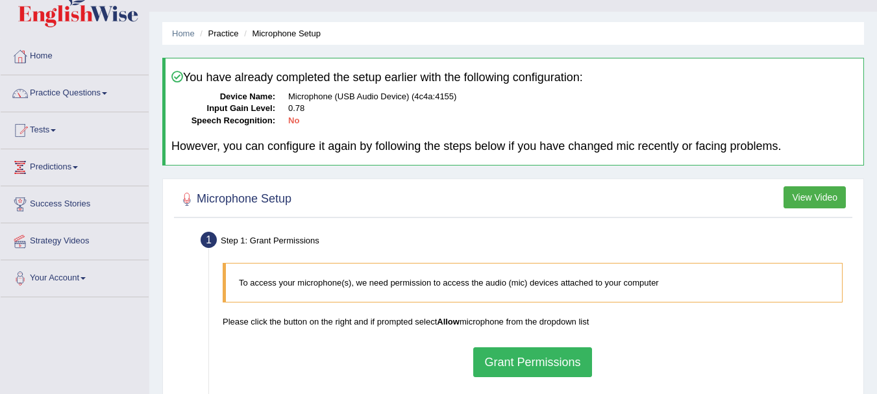
scroll to position [112, 0]
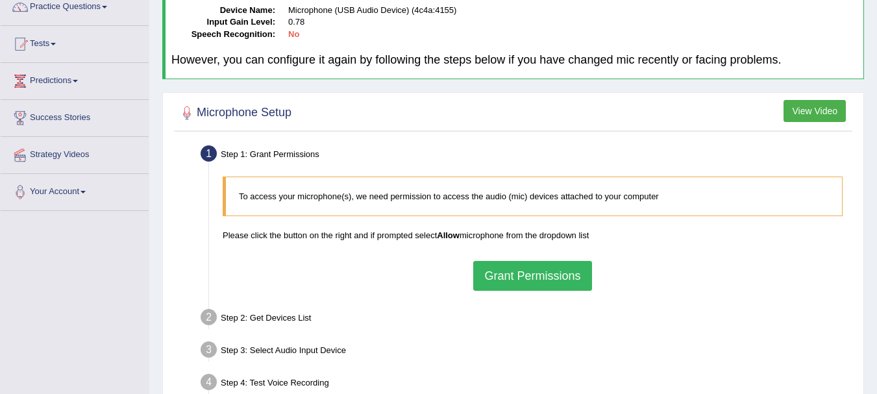
click at [498, 268] on button "Grant Permissions" at bounding box center [532, 276] width 118 height 30
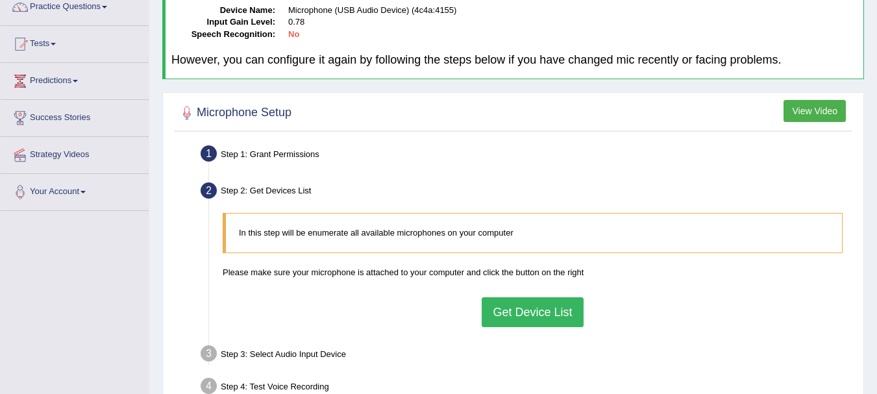
click at [252, 190] on div "Step 2: Get Devices List" at bounding box center [526, 192] width 663 height 29
click at [548, 322] on button "Get Device List" at bounding box center [532, 312] width 101 height 30
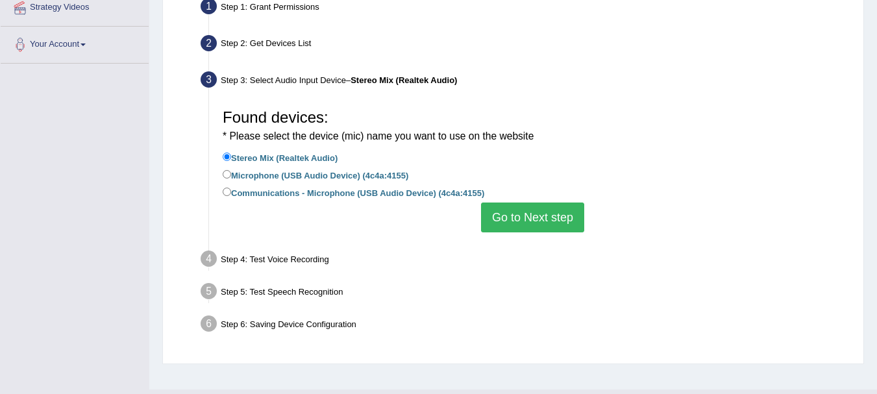
scroll to position [287, 0]
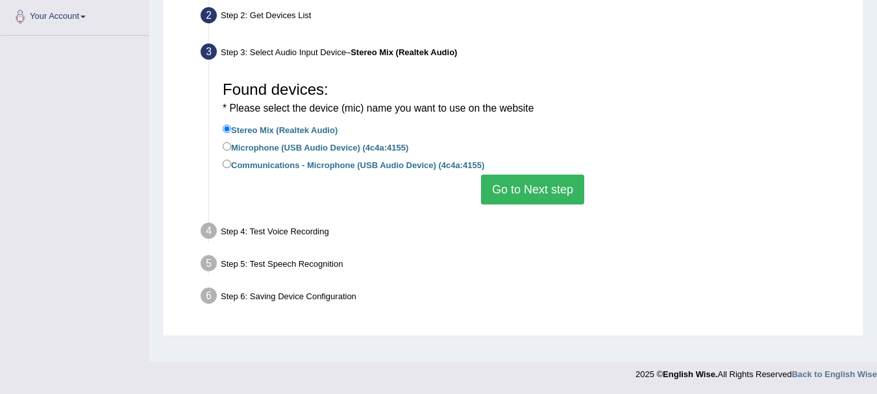
click at [231, 163] on label "Communications - Microphone (USB Audio Device) (4c4a:4155)" at bounding box center [354, 164] width 262 height 14
click at [231, 163] on input "Communications - Microphone (USB Audio Device) (4c4a:4155)" at bounding box center [227, 164] width 8 height 8
radio input "true"
click at [543, 201] on button "Go to Next step" at bounding box center [532, 190] width 103 height 30
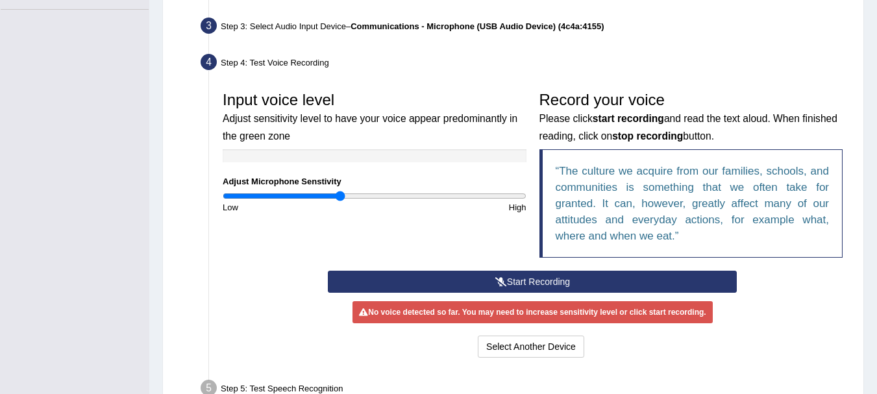
scroll to position [374, 0]
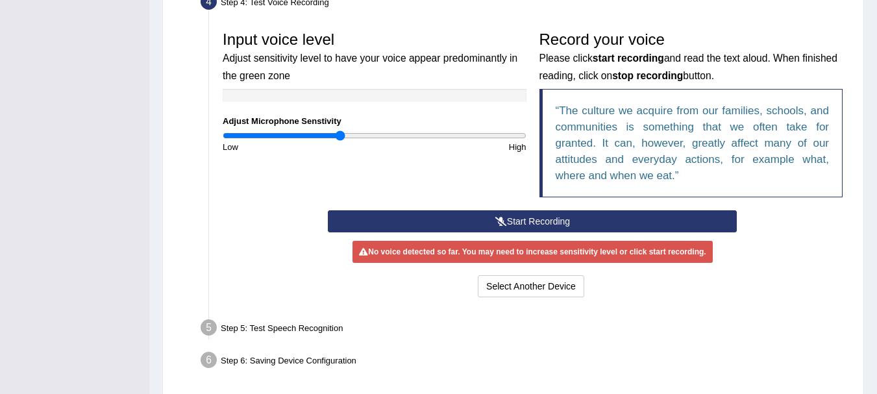
click at [524, 221] on button "Start Recording" at bounding box center [532, 221] width 409 height 22
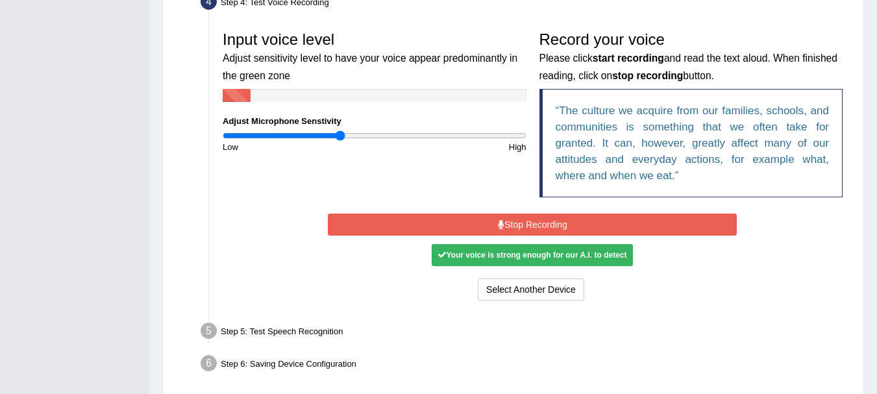
click at [544, 228] on button "Stop Recording" at bounding box center [532, 225] width 409 height 22
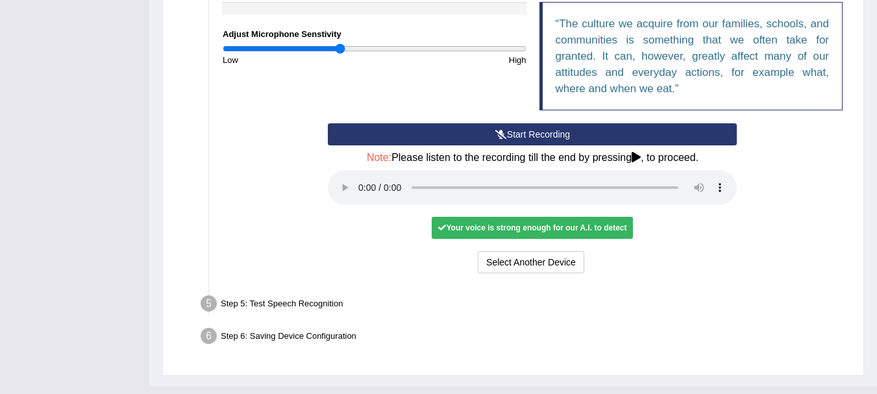
scroll to position [485, 0]
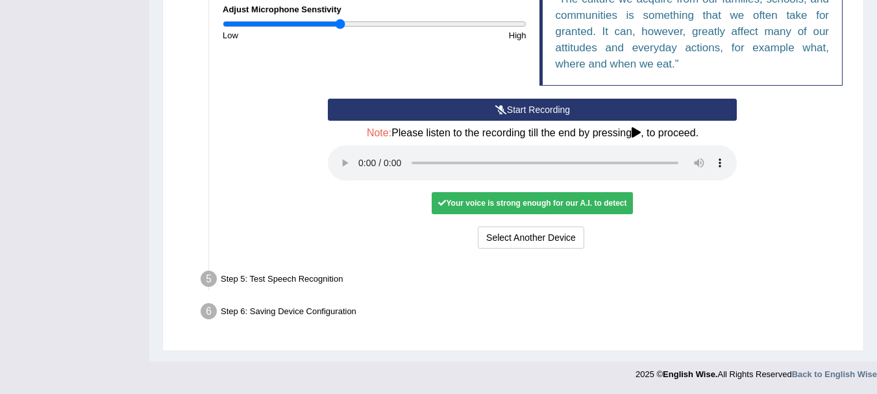
click at [582, 208] on div "Your voice is strong enough for our A.I. to detect" at bounding box center [532, 203] width 201 height 22
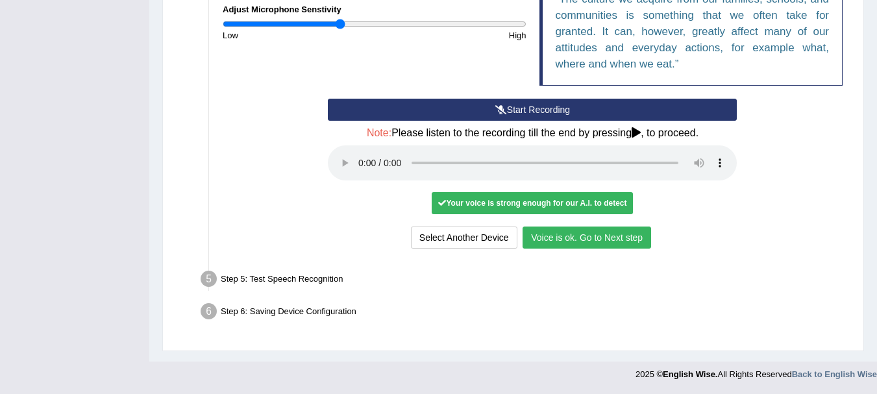
click at [625, 239] on button "Voice is ok. Go to Next step" at bounding box center [586, 237] width 128 height 22
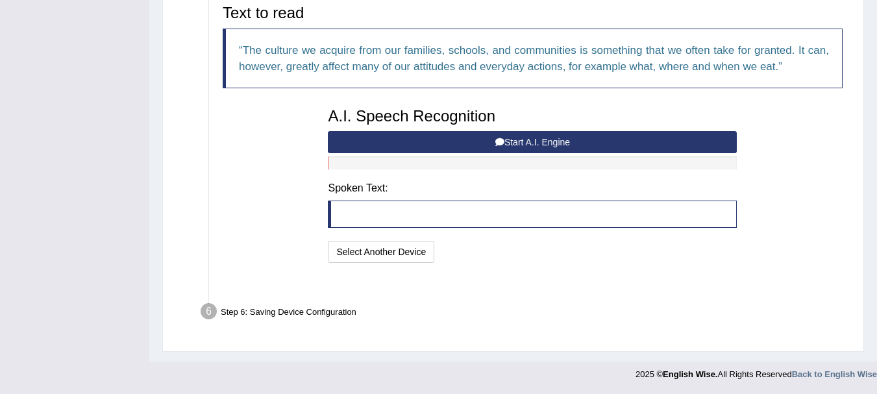
scroll to position [418, 0]
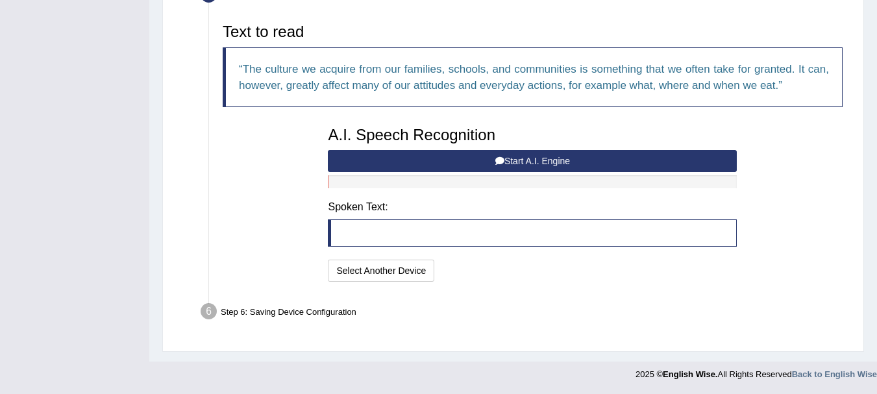
click at [500, 157] on button "Start A.I. Engine" at bounding box center [532, 161] width 409 height 22
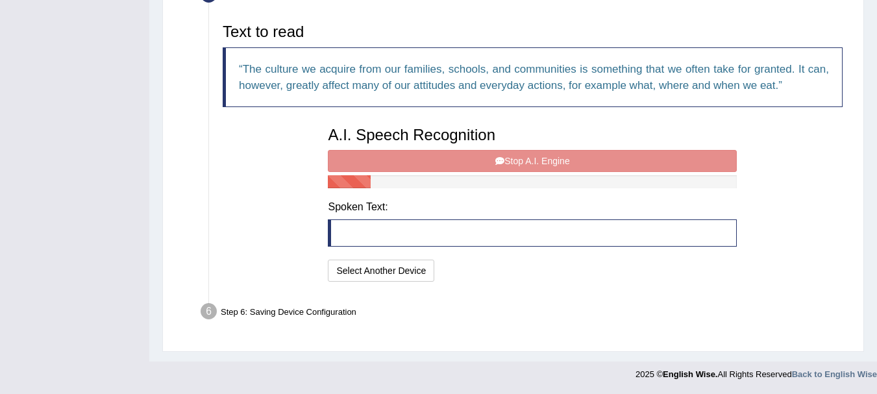
click at [531, 165] on div "A.I. Speech Recognition Start A.I. Engine Stop A.I. Engine Note: Please listen …" at bounding box center [532, 202] width 422 height 165
click at [512, 156] on div "A.I. Speech Recognition Start A.I. Engine Stop A.I. Engine Note: Please listen …" at bounding box center [532, 202] width 422 height 165
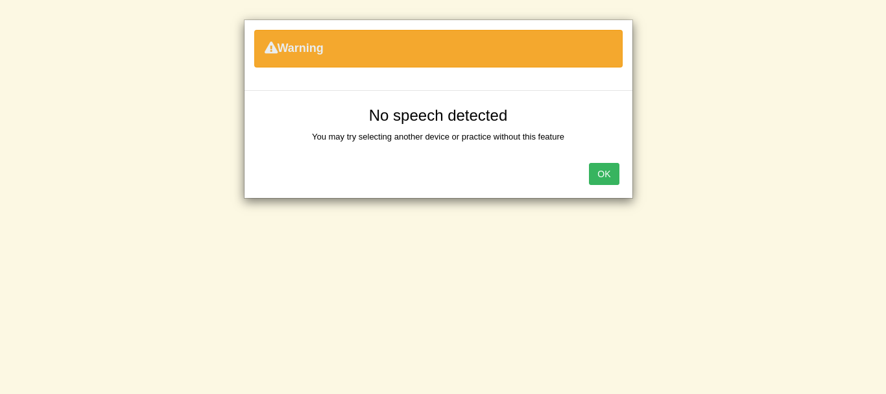
click at [604, 168] on button "OK" at bounding box center [604, 174] width 30 height 22
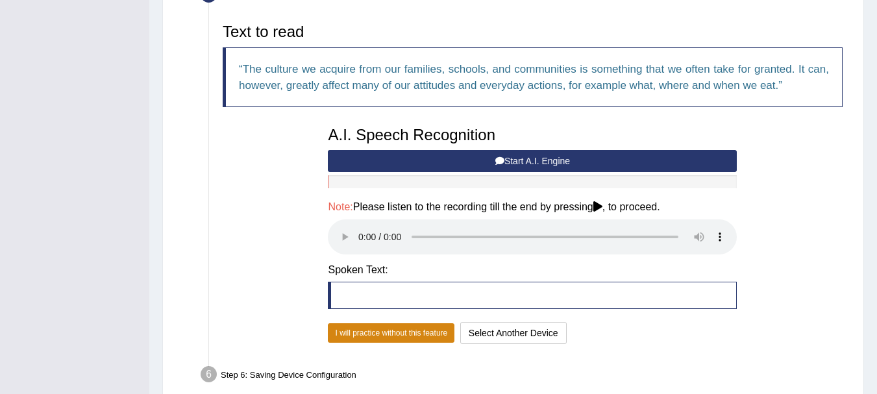
click at [434, 336] on button "I will practice without this feature" at bounding box center [391, 332] width 127 height 19
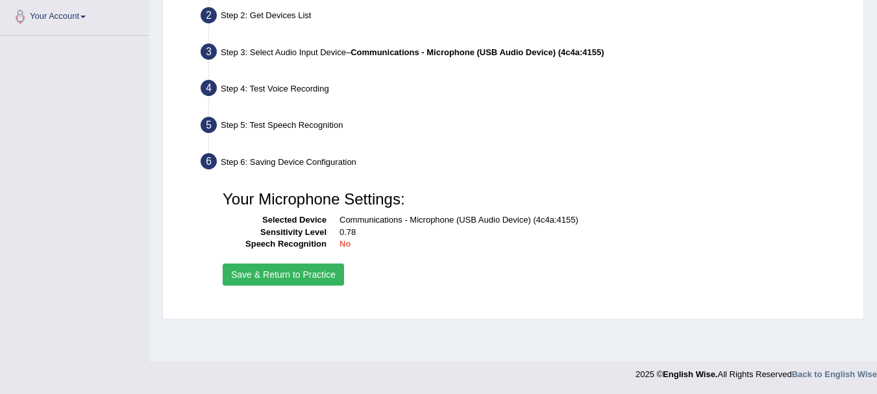
scroll to position [0, 0]
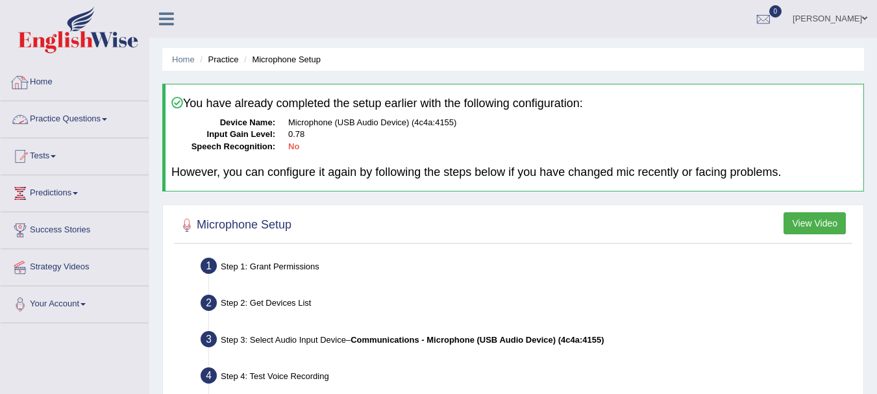
click at [87, 119] on link "Practice Questions" at bounding box center [75, 117] width 148 height 32
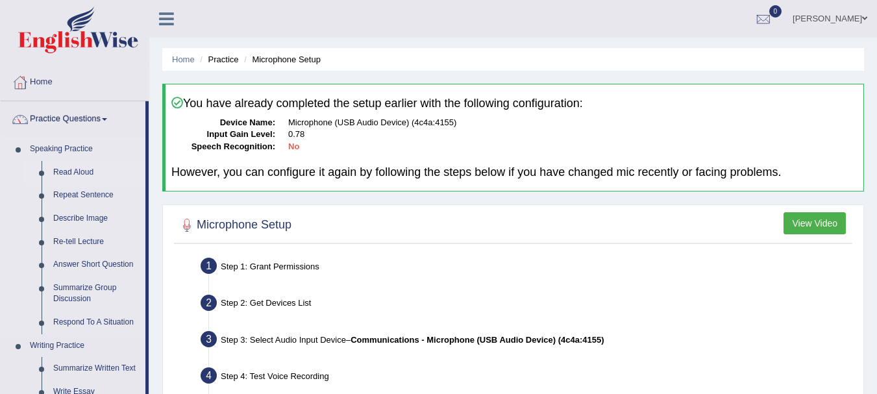
click at [67, 167] on link "Read Aloud" at bounding box center [96, 172] width 98 height 23
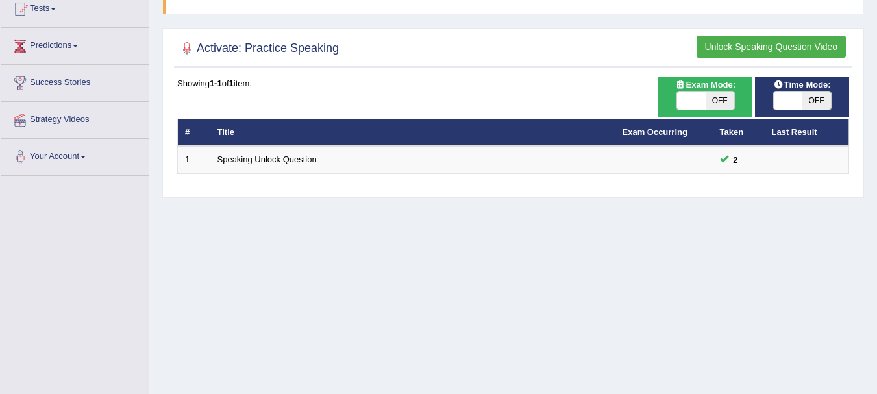
scroll to position [164, 0]
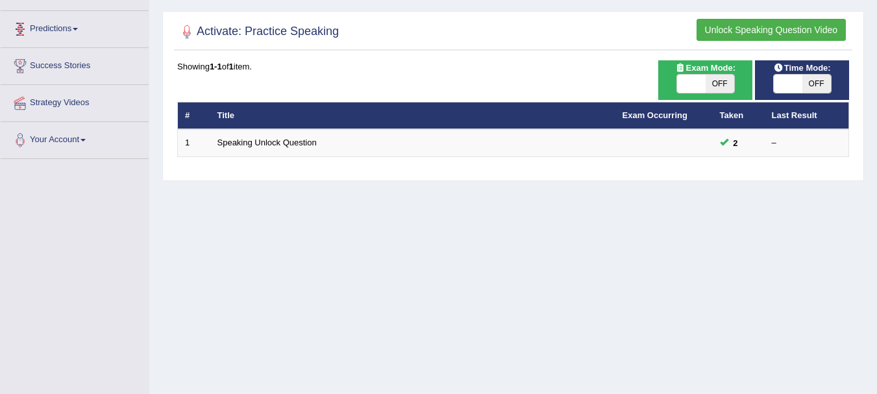
click at [57, 30] on link "Predictions" at bounding box center [75, 27] width 148 height 32
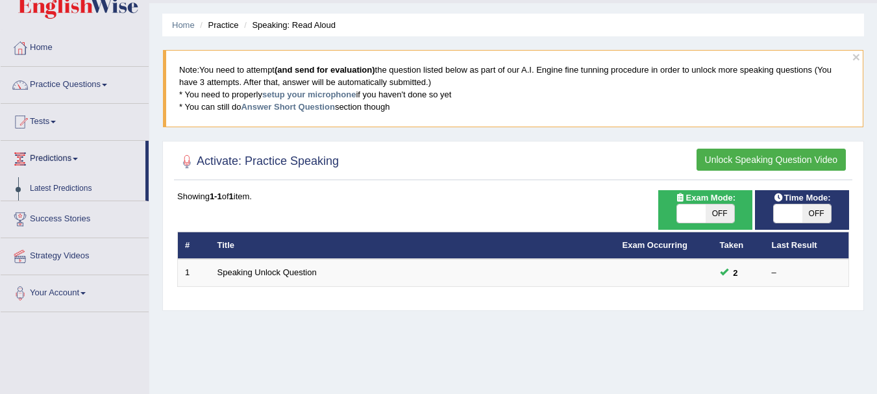
scroll to position [8, 0]
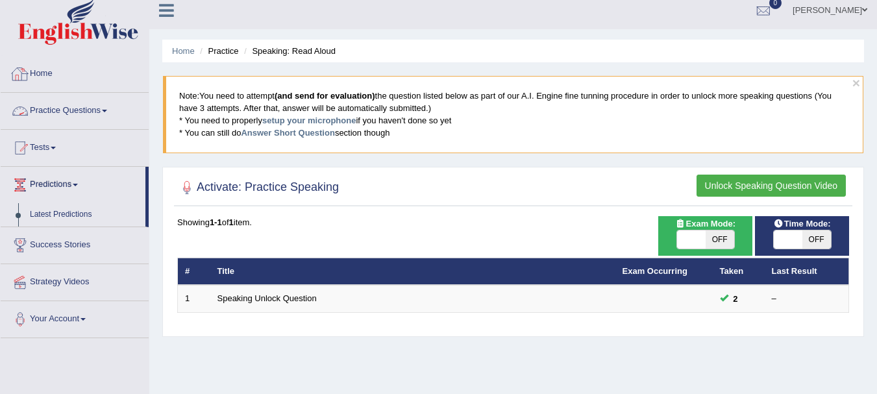
click at [62, 112] on link "Practice Questions" at bounding box center [75, 109] width 148 height 32
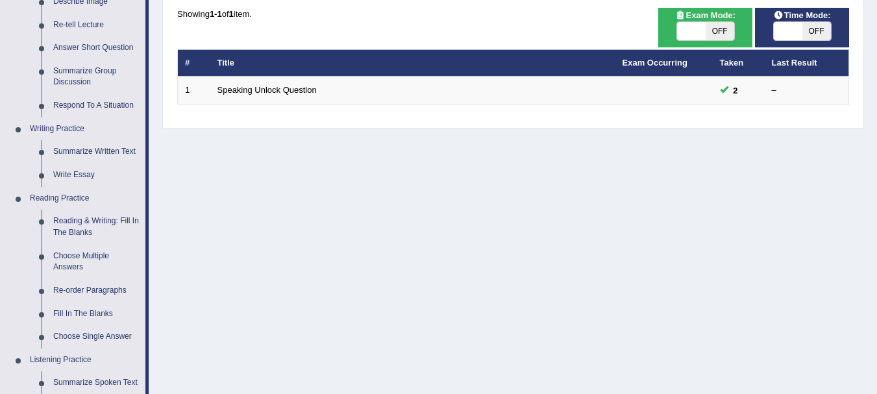
scroll to position [277, 0]
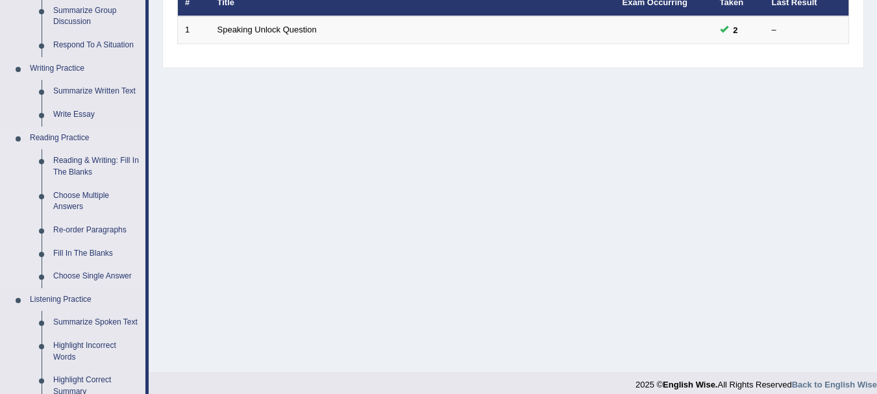
click at [78, 145] on link "Reading Practice" at bounding box center [84, 138] width 121 height 23
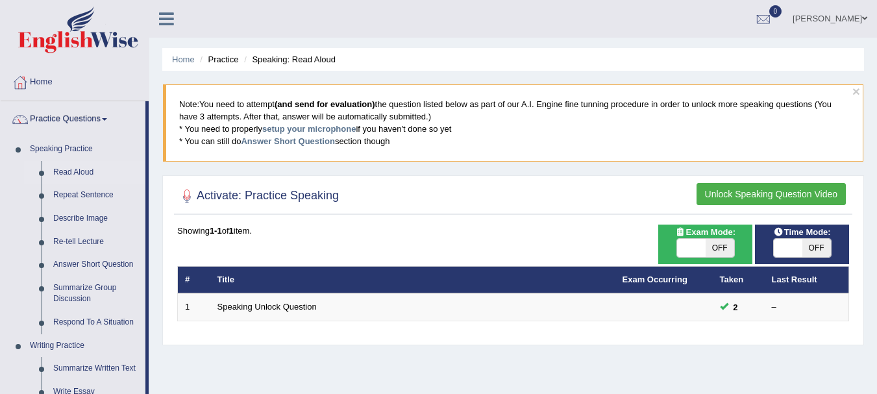
scroll to position [277, 0]
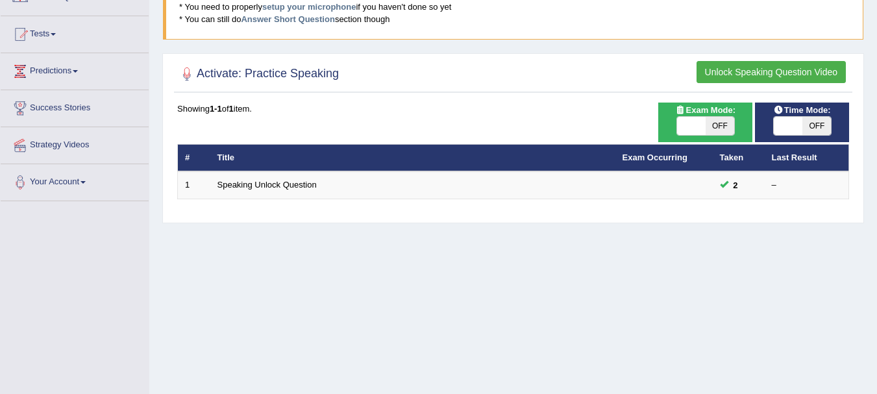
scroll to position [112, 0]
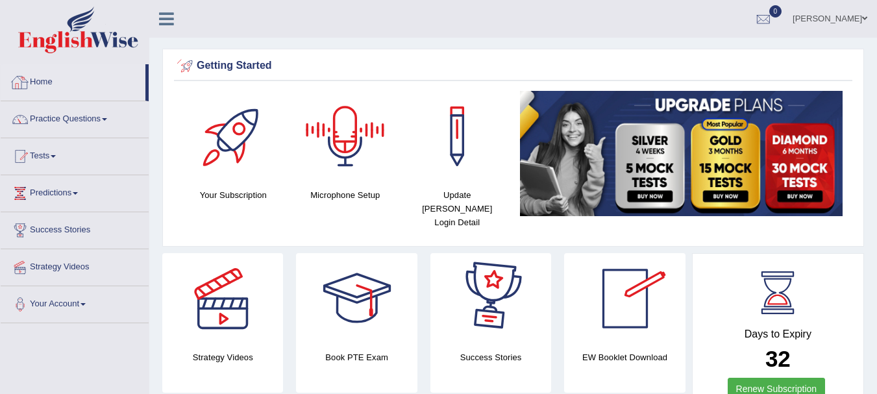
click at [43, 81] on link "Home" at bounding box center [73, 80] width 145 height 32
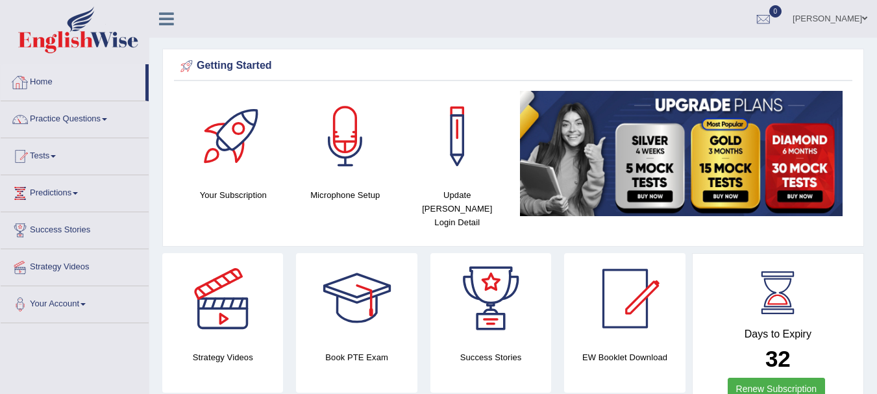
click at [46, 77] on link "Home" at bounding box center [73, 80] width 145 height 32
